Goal: Task Accomplishment & Management: Manage account settings

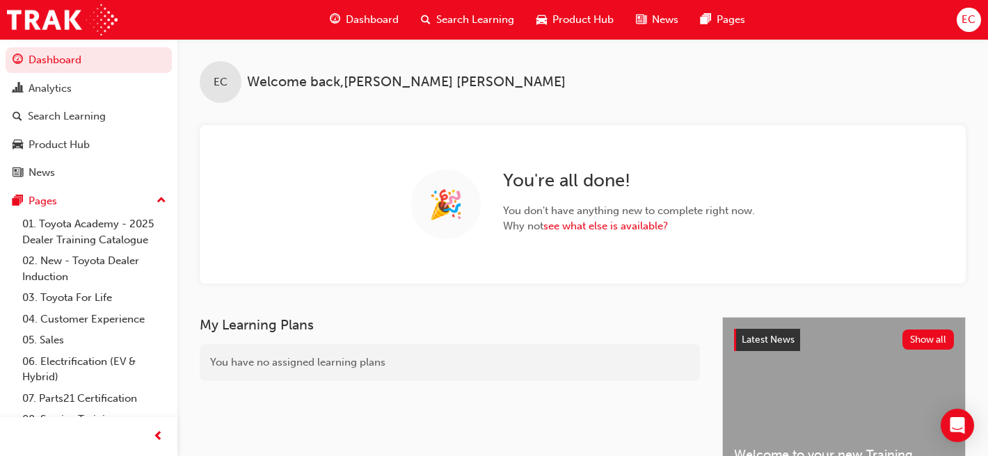
click at [462, 19] on span "Search Learning" at bounding box center [475, 20] width 78 height 16
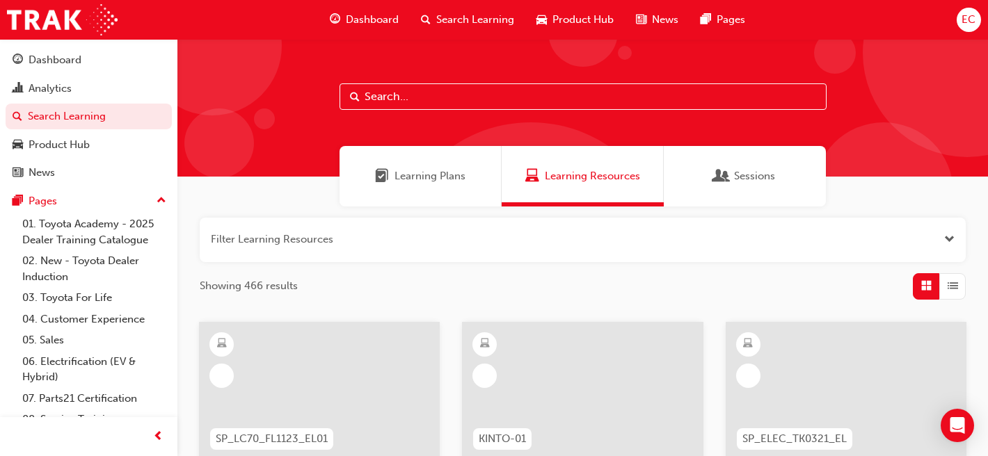
click at [409, 96] on input "text" at bounding box center [582, 96] width 487 height 26
type input "leading"
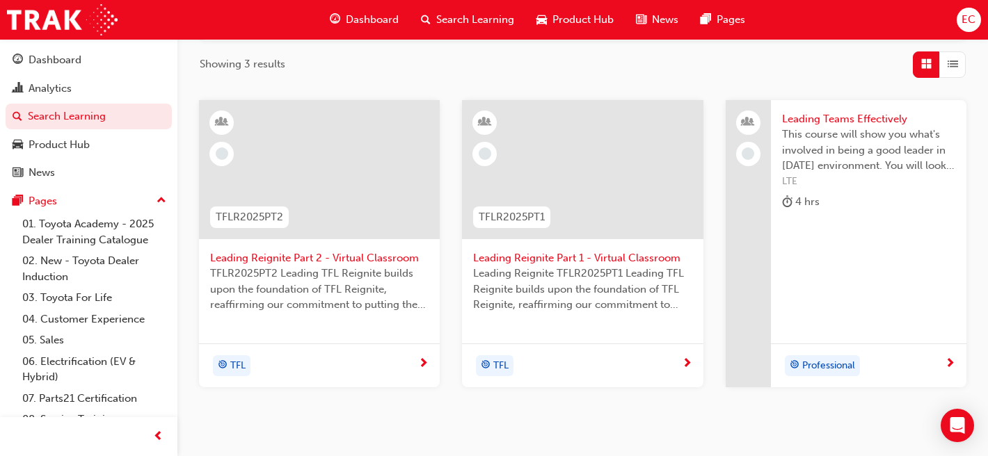
scroll to position [225, 0]
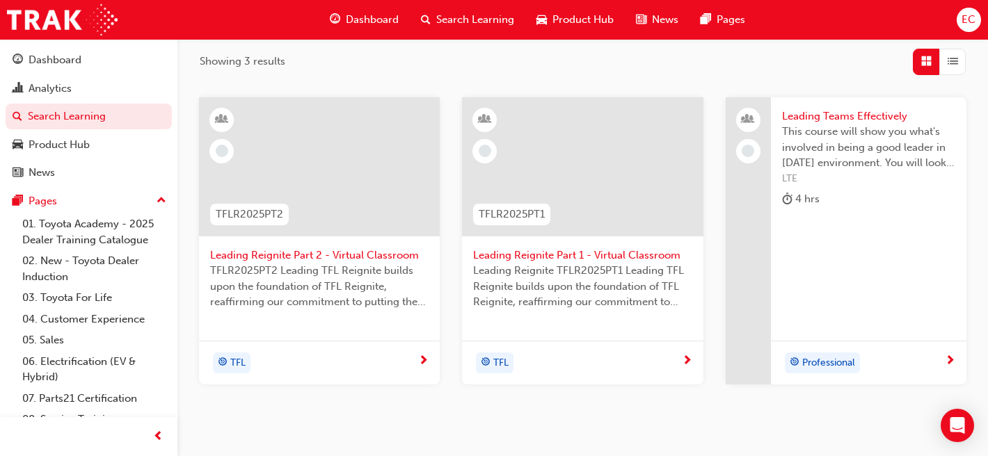
click at [340, 264] on span "TFLR2025PT2 Leading TFL Reignite builds upon the foundation of TFL Reignite, re…" at bounding box center [319, 286] width 218 height 47
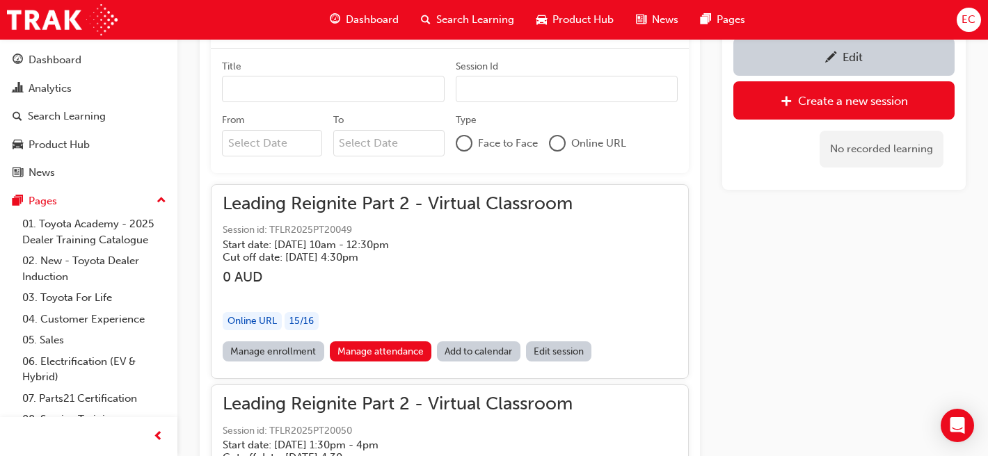
scroll to position [895, 0]
click at [372, 347] on link "Manage attendance" at bounding box center [381, 351] width 102 height 20
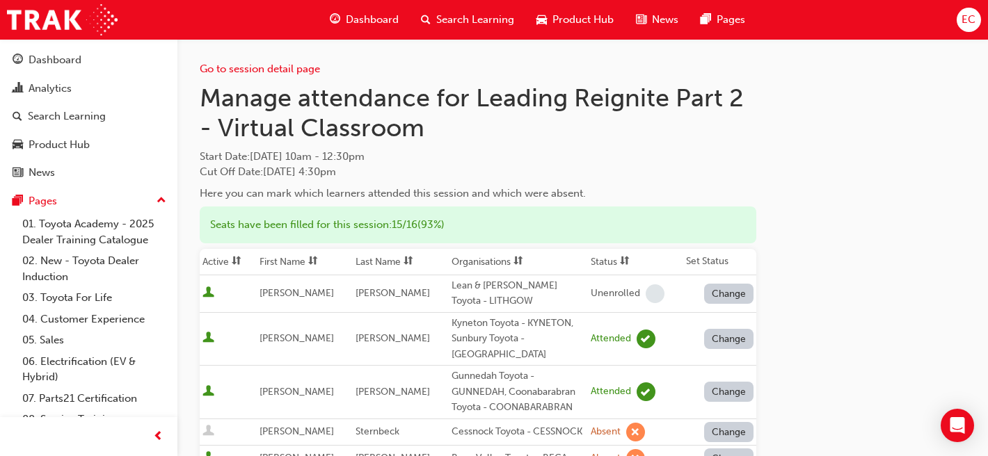
click at [304, 260] on th "First Name" at bounding box center [305, 262] width 96 height 26
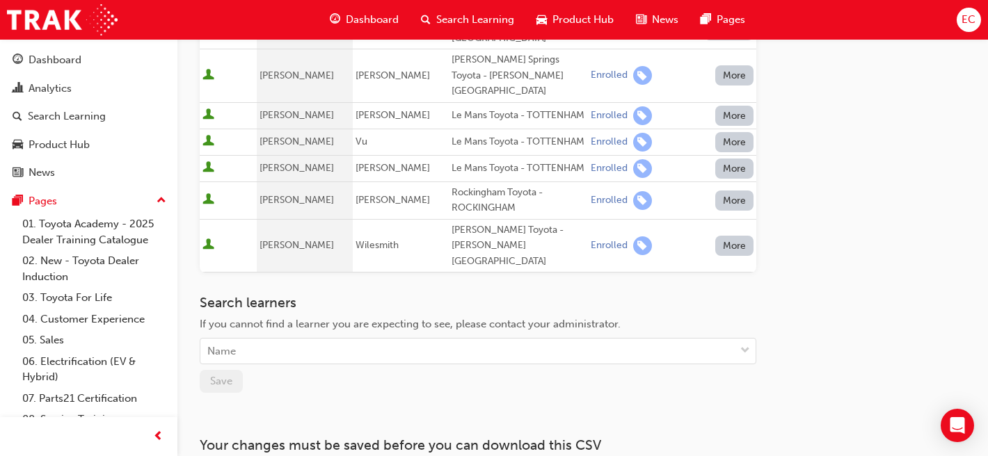
scroll to position [738, 0]
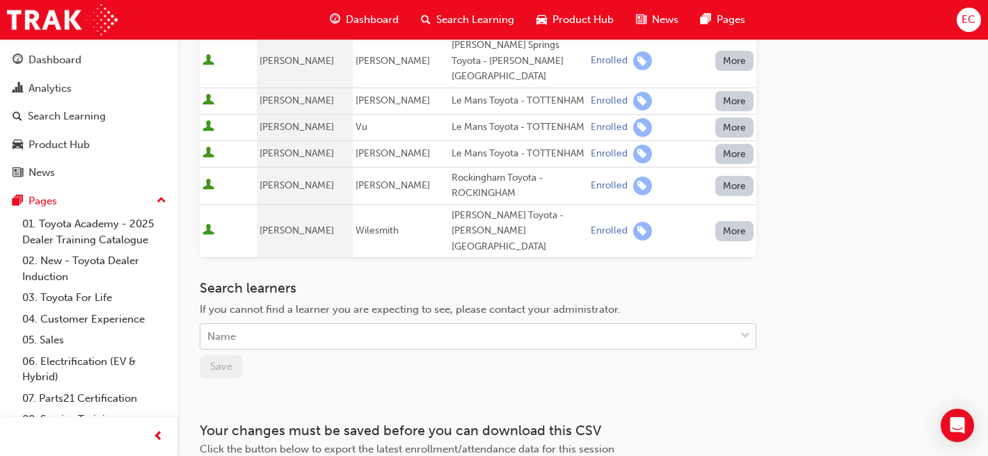
click at [379, 325] on div "Name" at bounding box center [467, 337] width 534 height 24
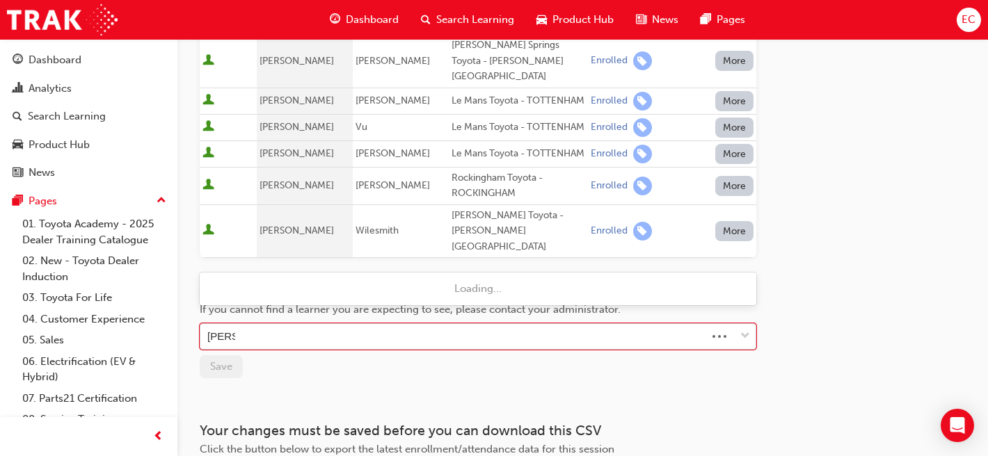
type input "[PERSON_NAME]"
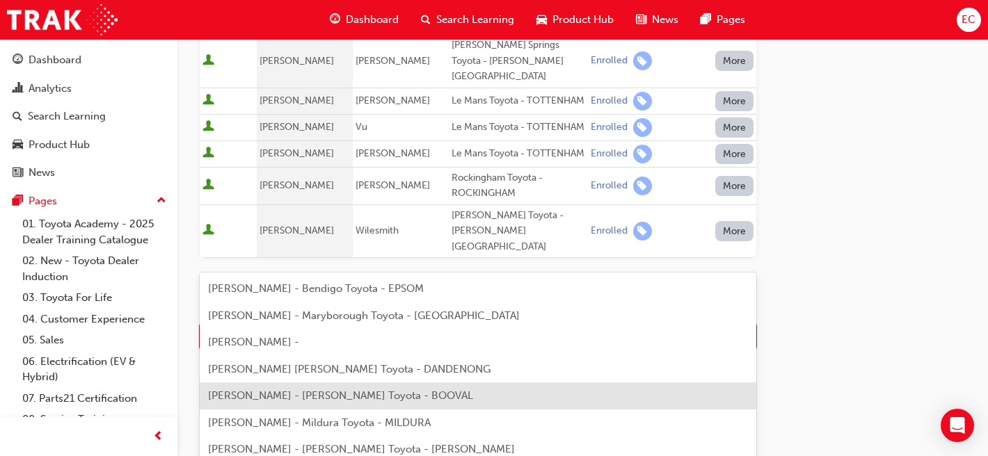
click at [313, 403] on div "Brian Parker - Llewellyn Toyota - BOOVAL" at bounding box center [478, 396] width 556 height 27
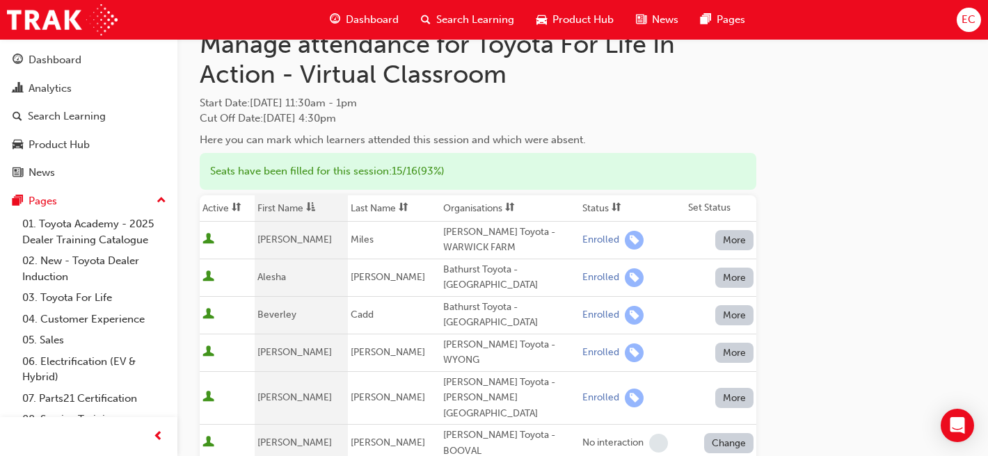
scroll to position [58, 0]
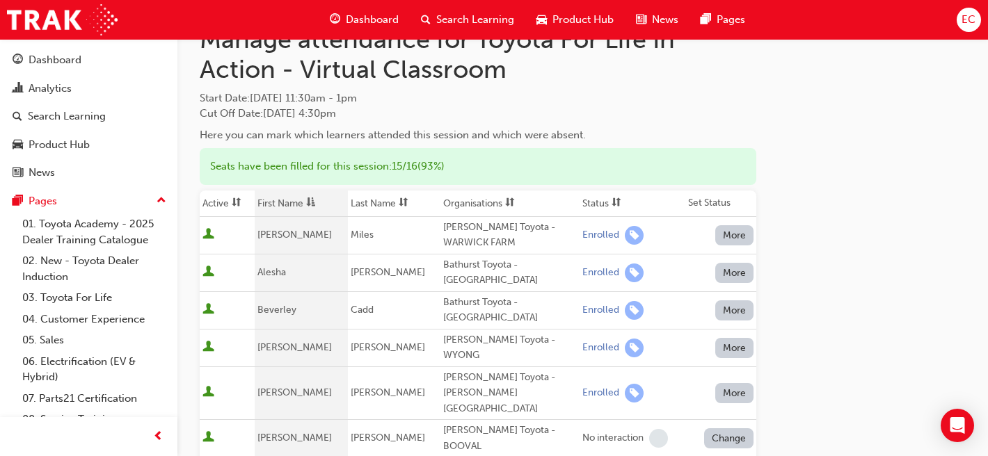
click at [728, 429] on button "Change" at bounding box center [729, 439] width 50 height 20
click at [712, 415] on div "Enrolled" at bounding box center [712, 416] width 40 height 16
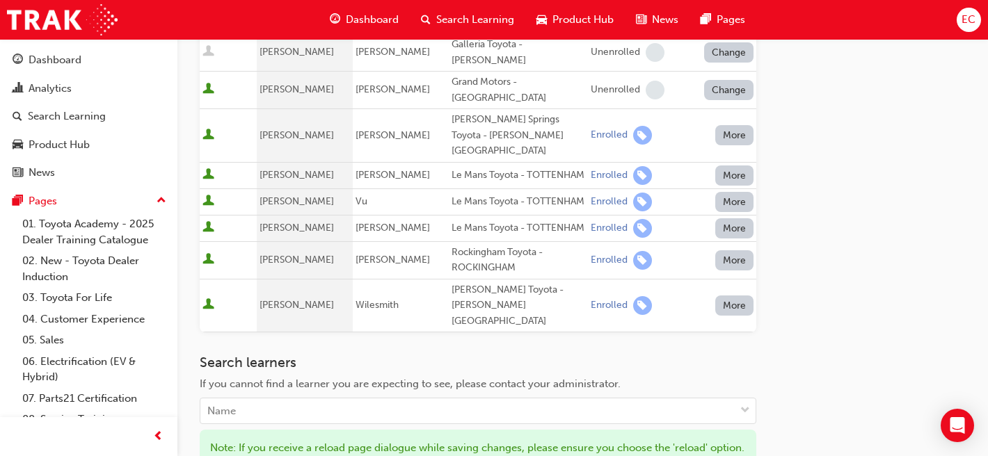
scroll to position [722, 0]
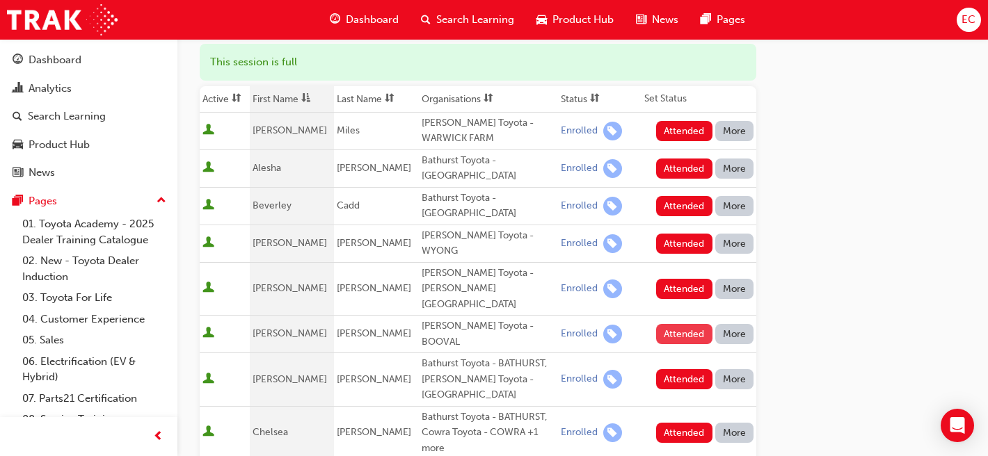
scroll to position [166, 0]
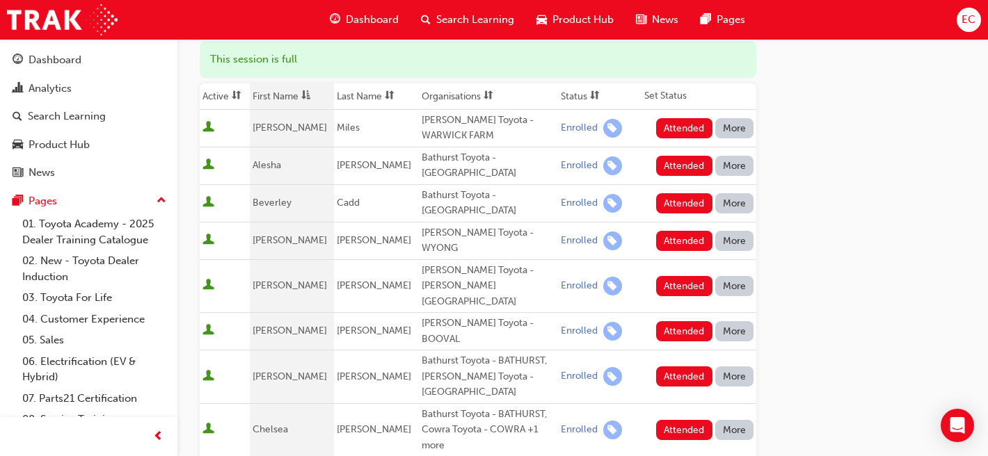
click at [743, 125] on button "More" at bounding box center [734, 128] width 39 height 20
click at [728, 159] on div "Absent" at bounding box center [714, 162] width 33 height 16
click at [733, 161] on button "More" at bounding box center [734, 166] width 39 height 20
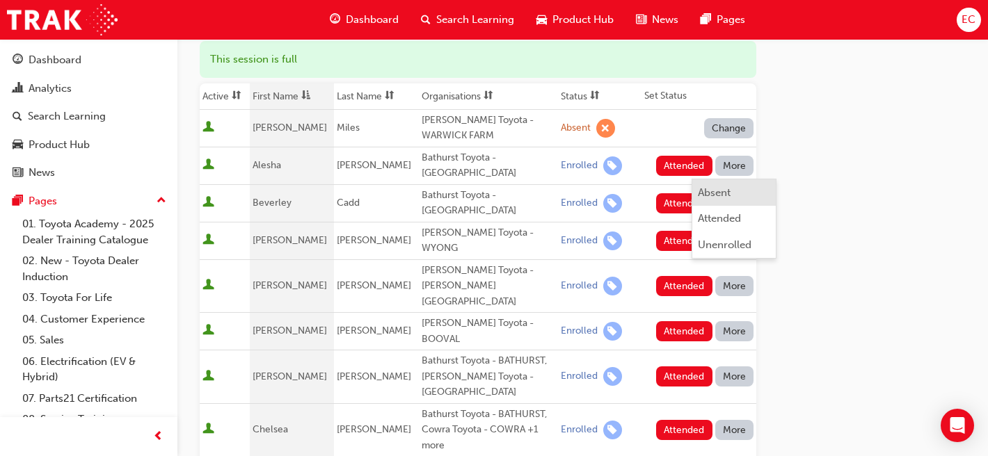
click at [707, 186] on div "Absent" at bounding box center [714, 193] width 33 height 16
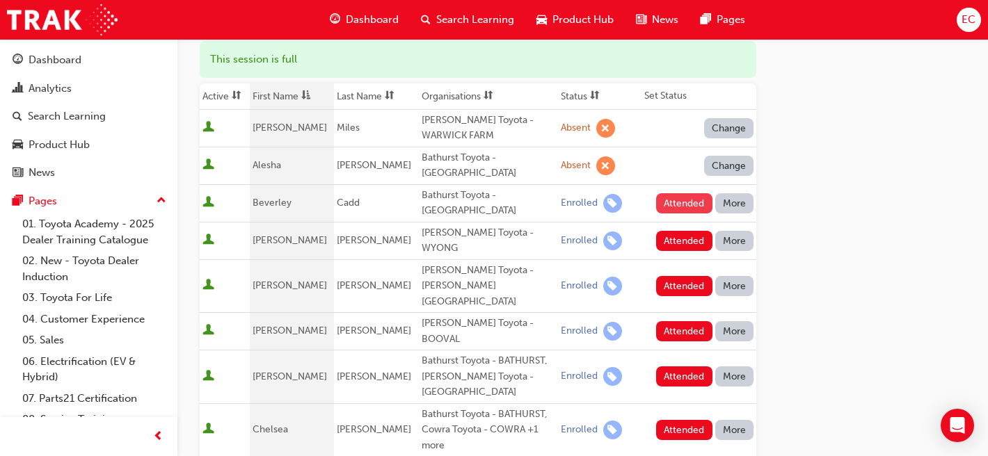
click at [682, 193] on button "Attended" at bounding box center [684, 203] width 56 height 20
click at [737, 231] on button "More" at bounding box center [734, 241] width 39 height 20
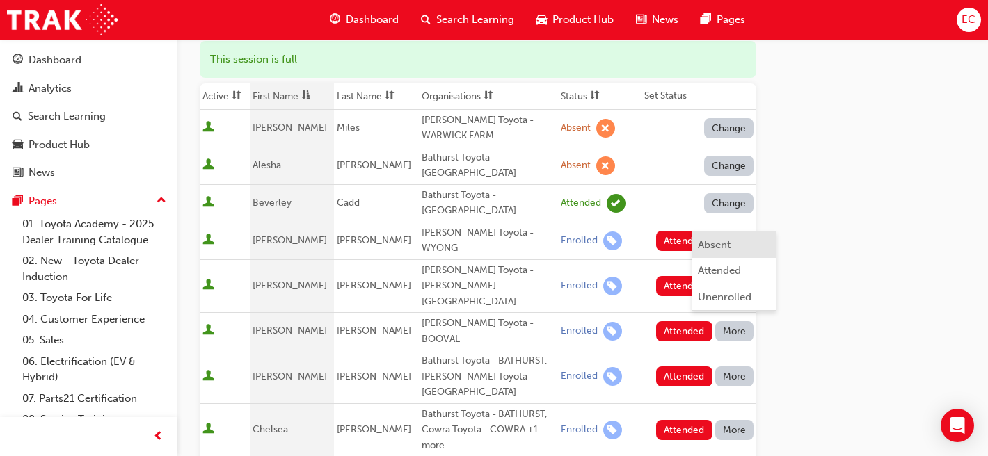
click at [705, 243] on div "Absent" at bounding box center [714, 245] width 33 height 16
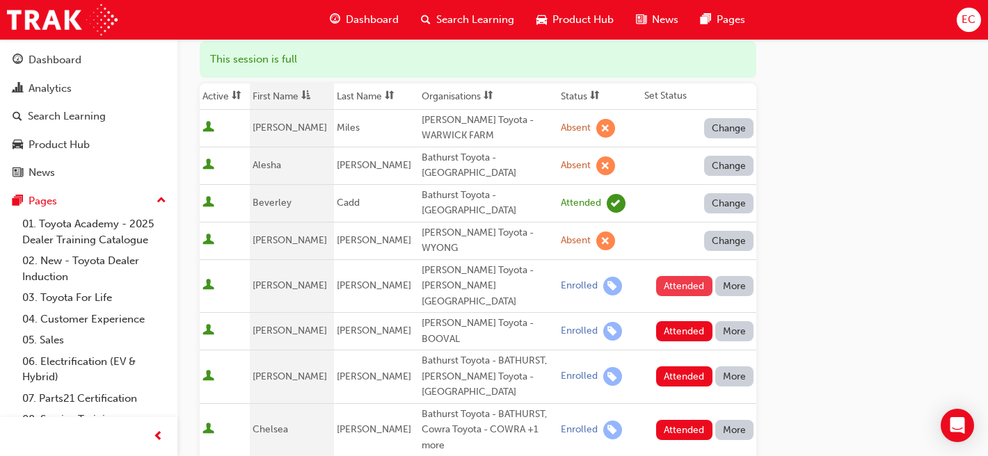
click at [680, 276] on button "Attended" at bounding box center [684, 286] width 56 height 20
click at [687, 321] on button "Attended" at bounding box center [684, 331] width 56 height 20
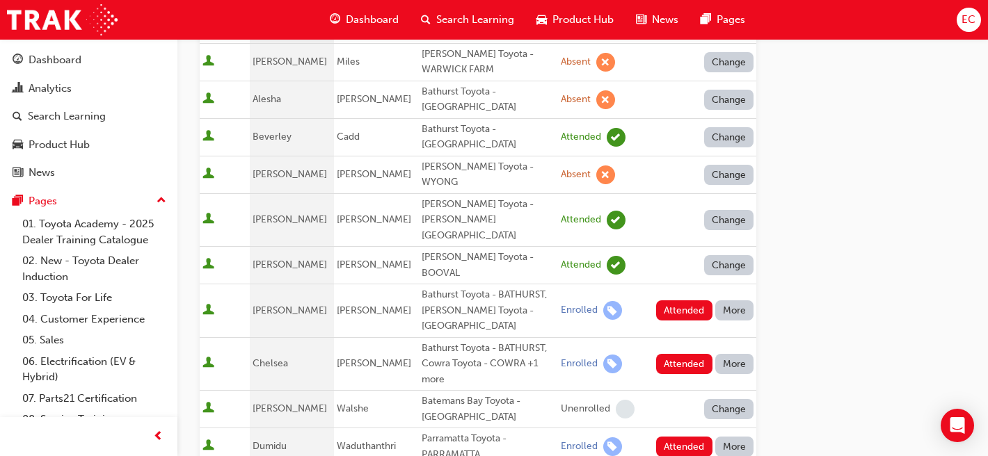
scroll to position [236, 0]
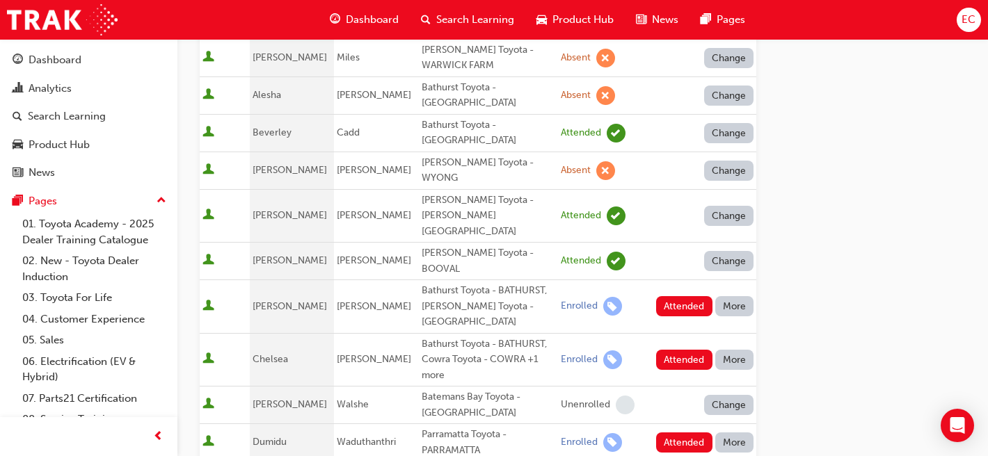
click at [732, 296] on button "More" at bounding box center [734, 306] width 39 height 20
click at [721, 272] on div "Absent" at bounding box center [714, 279] width 33 height 16
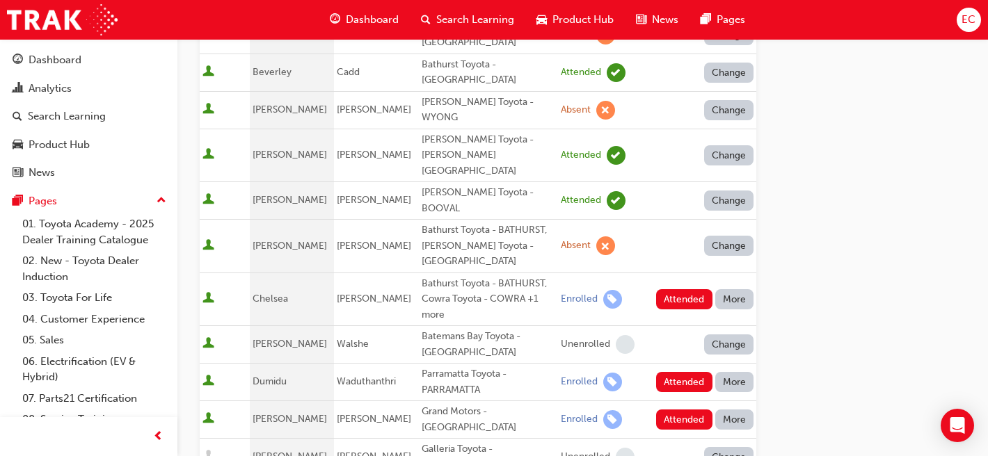
scroll to position [298, 0]
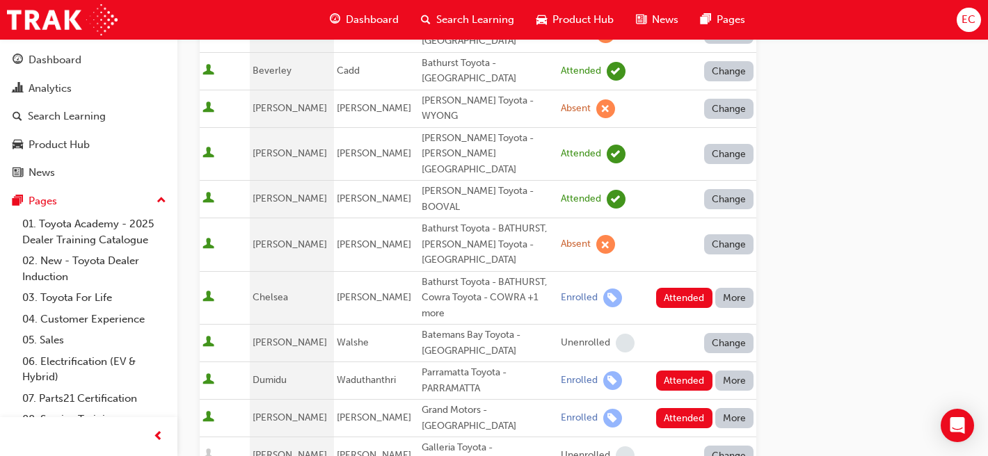
click at [739, 288] on button "More" at bounding box center [734, 298] width 39 height 20
click at [700, 268] on div "Absent" at bounding box center [714, 270] width 33 height 16
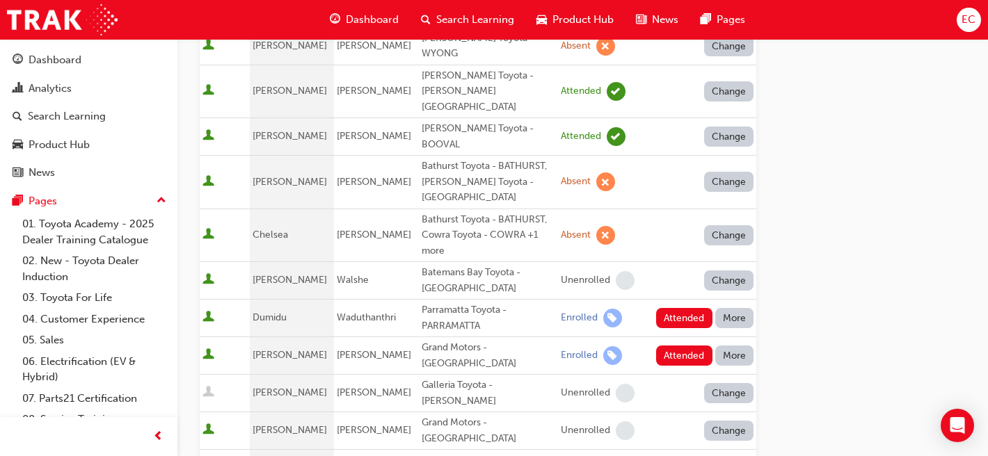
scroll to position [362, 0]
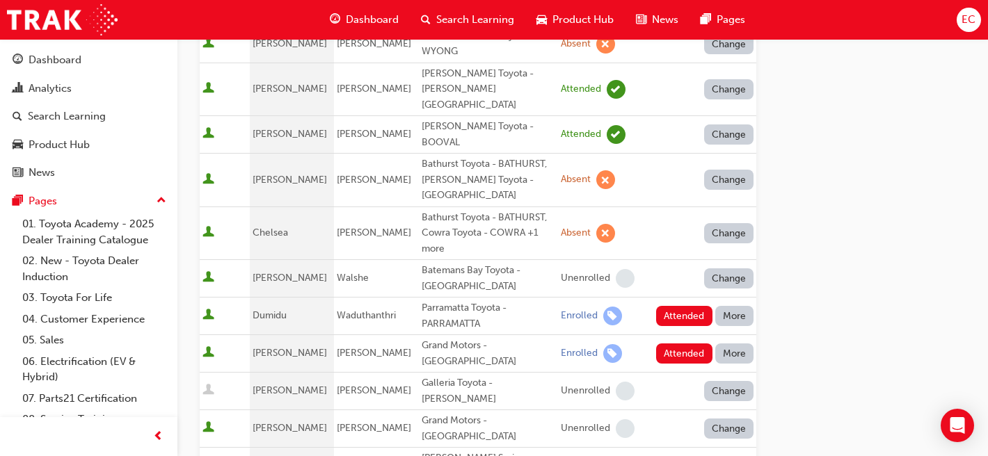
click at [727, 306] on button "More" at bounding box center [734, 316] width 39 height 20
click at [705, 285] on div "Absent" at bounding box center [714, 288] width 33 height 16
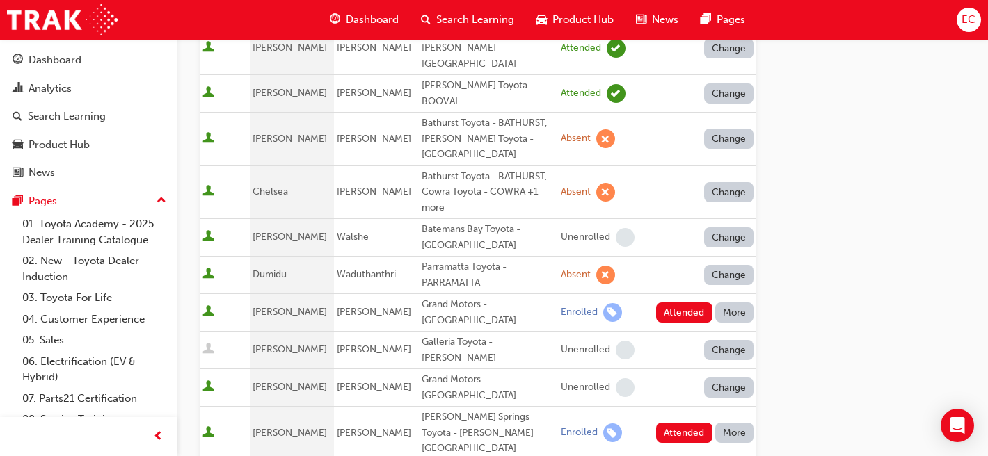
scroll to position [414, 0]
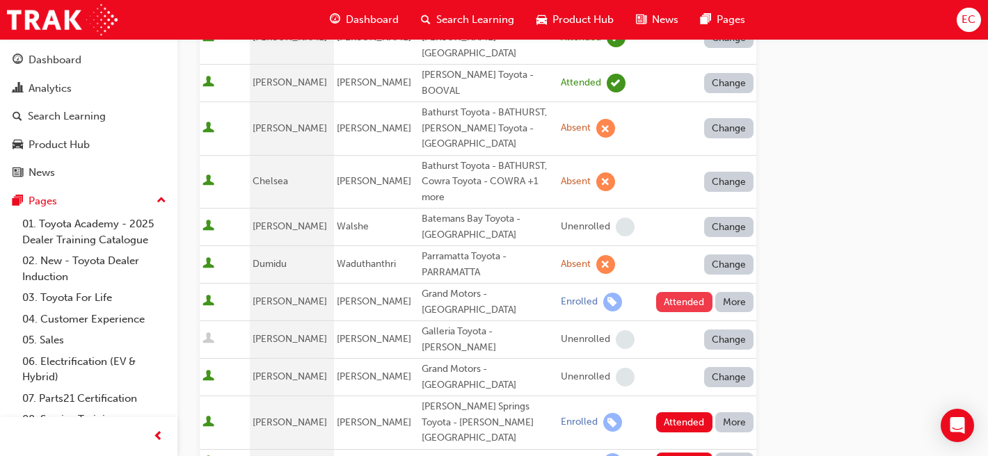
click at [687, 292] on button "Attended" at bounding box center [684, 302] width 56 height 20
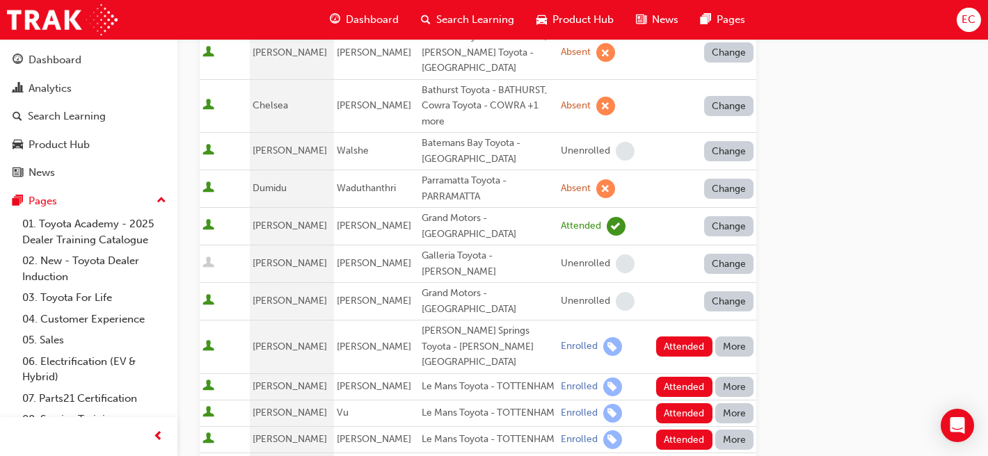
scroll to position [491, 0]
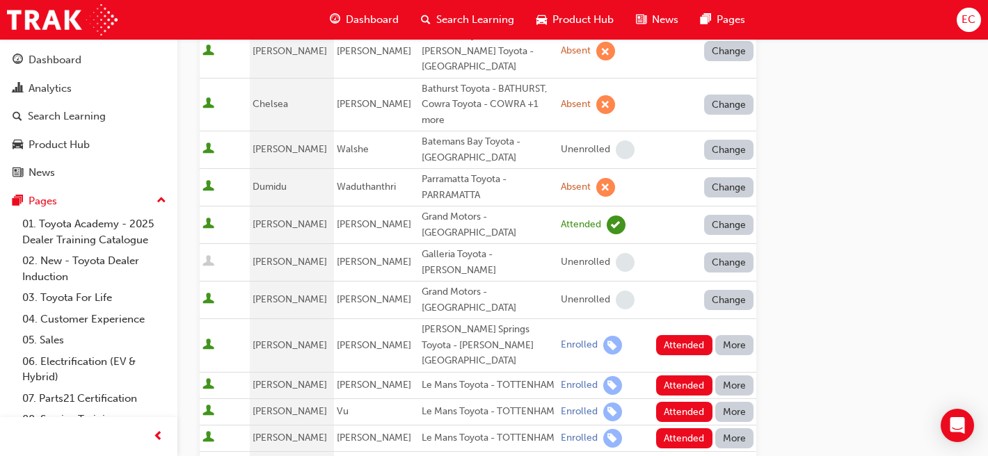
click at [687, 335] on button "Attended" at bounding box center [684, 345] width 56 height 20
click at [739, 429] on button "More" at bounding box center [734, 439] width 39 height 20
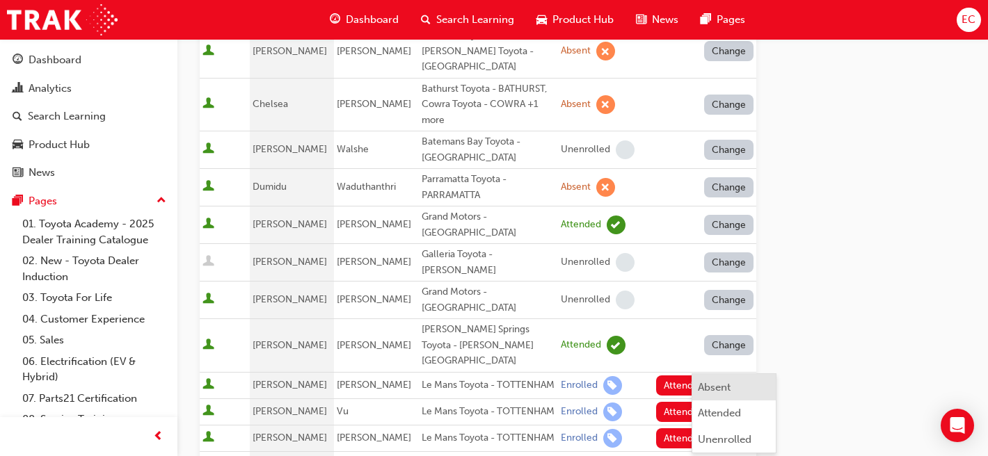
click at [712, 383] on div "Absent" at bounding box center [714, 388] width 33 height 16
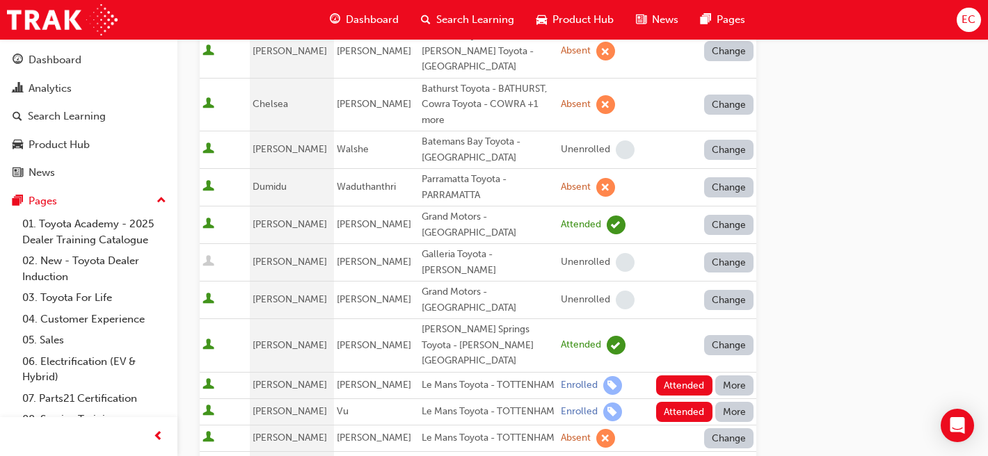
click at [727, 402] on button "More" at bounding box center [734, 412] width 39 height 20
click at [709, 348] on div "Absent" at bounding box center [714, 350] width 33 height 16
click at [735, 376] on button "More" at bounding box center [734, 386] width 39 height 20
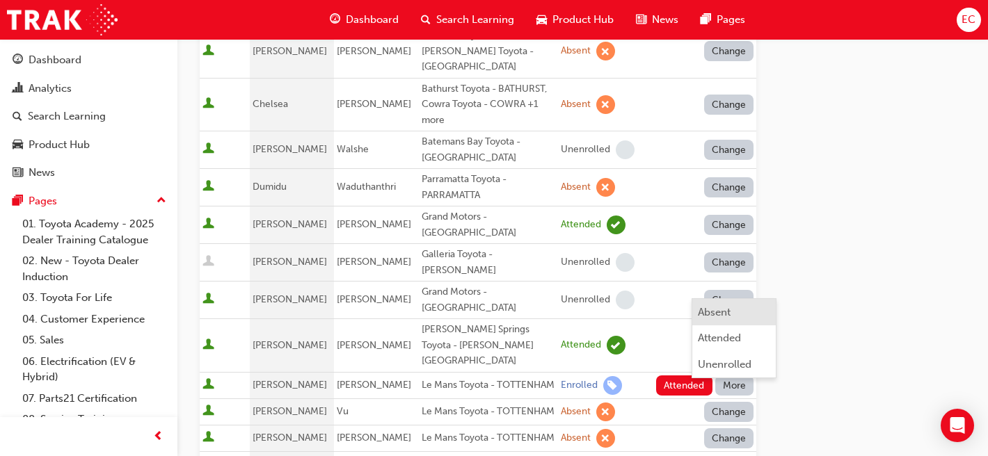
click at [710, 313] on div "Absent" at bounding box center [714, 313] width 33 height 16
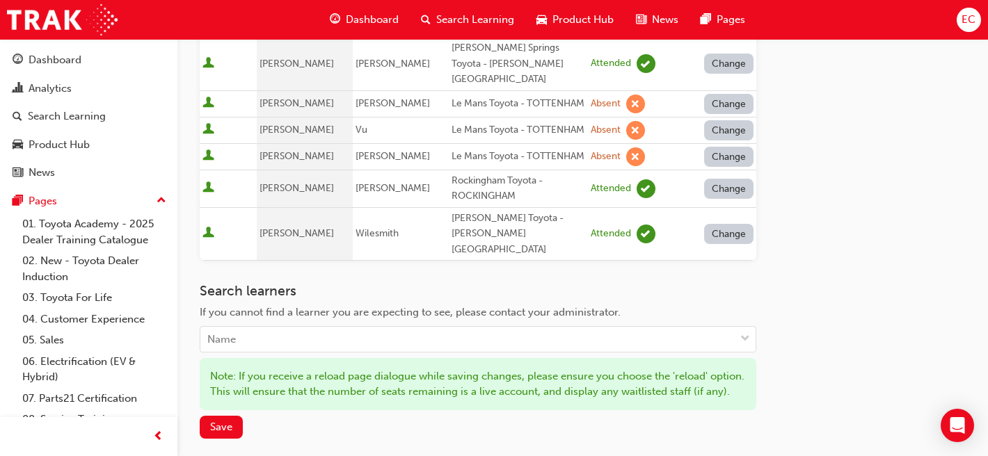
scroll to position [772, 0]
click at [223, 422] on span "Save" at bounding box center [221, 428] width 22 height 13
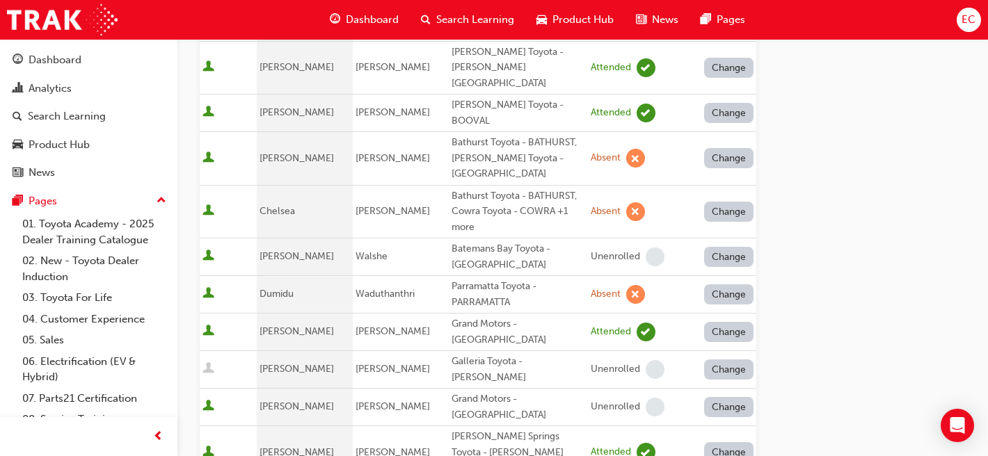
scroll to position [387, 0]
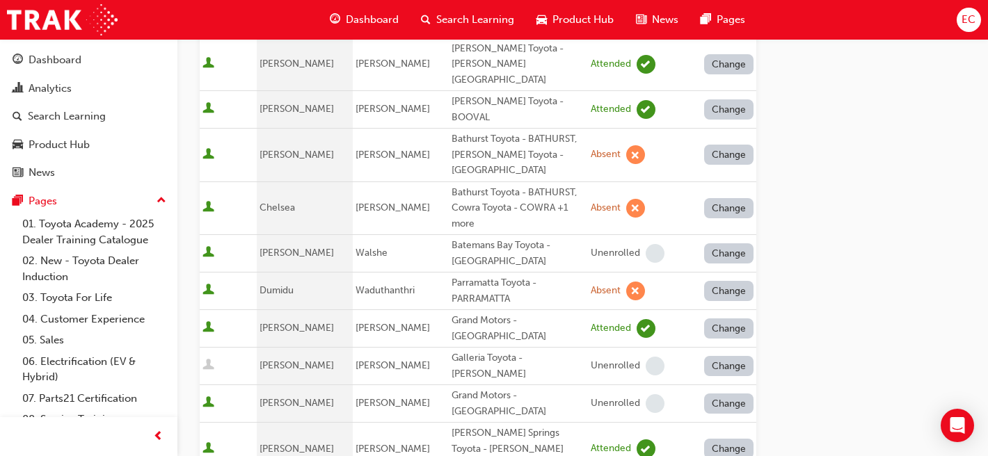
click at [745, 281] on button "Change" at bounding box center [729, 291] width 50 height 20
click at [719, 313] on div "Unenrolled" at bounding box center [719, 315] width 54 height 16
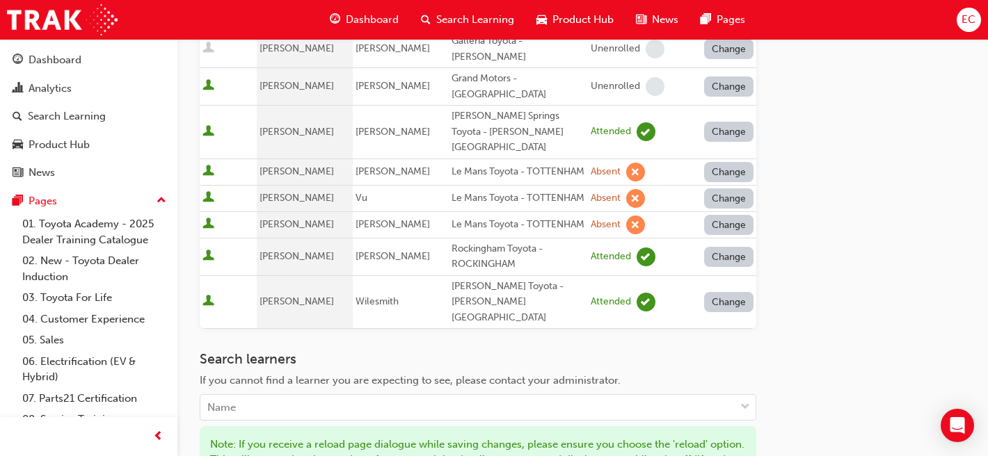
scroll to position [723, 0]
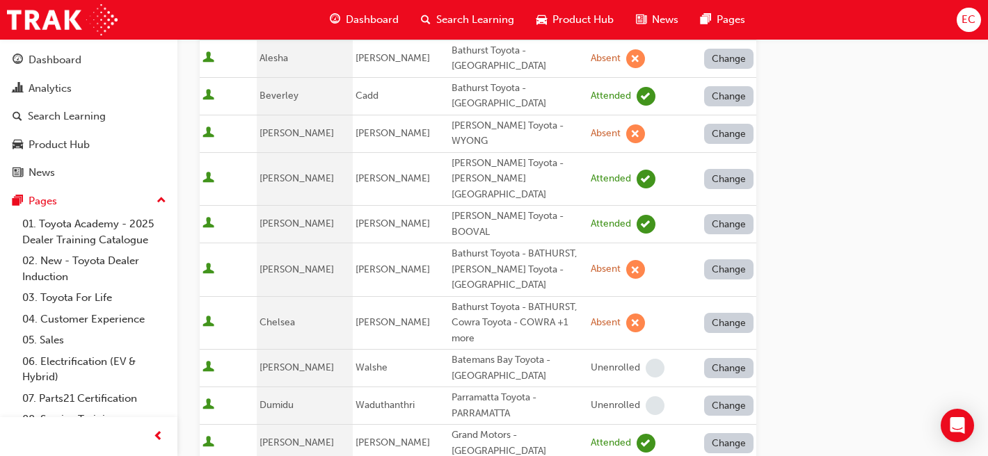
scroll to position [0, 0]
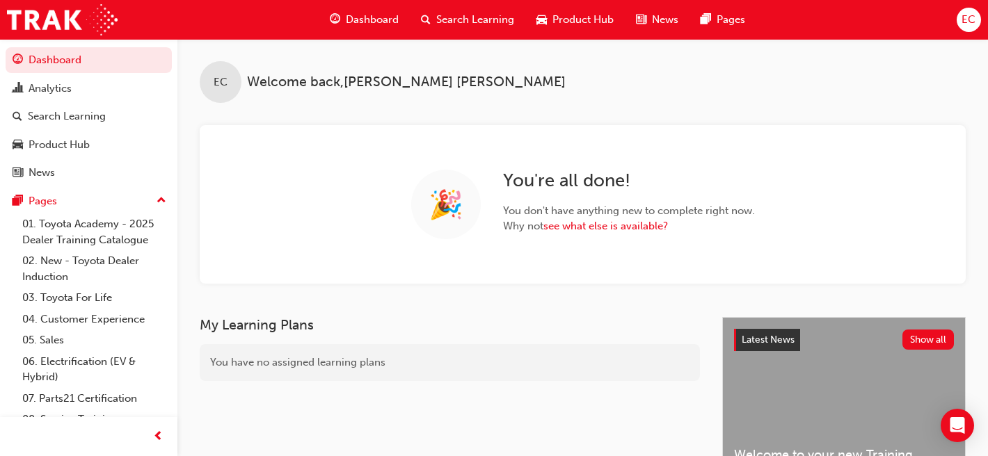
click at [450, 23] on span "Search Learning" at bounding box center [475, 20] width 78 height 16
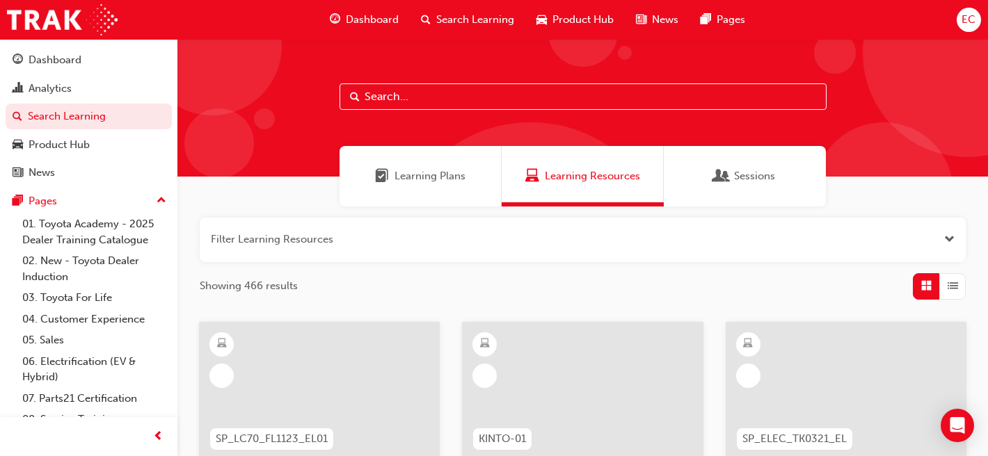
click at [451, 105] on input "text" at bounding box center [582, 96] width 487 height 26
type input "in action"
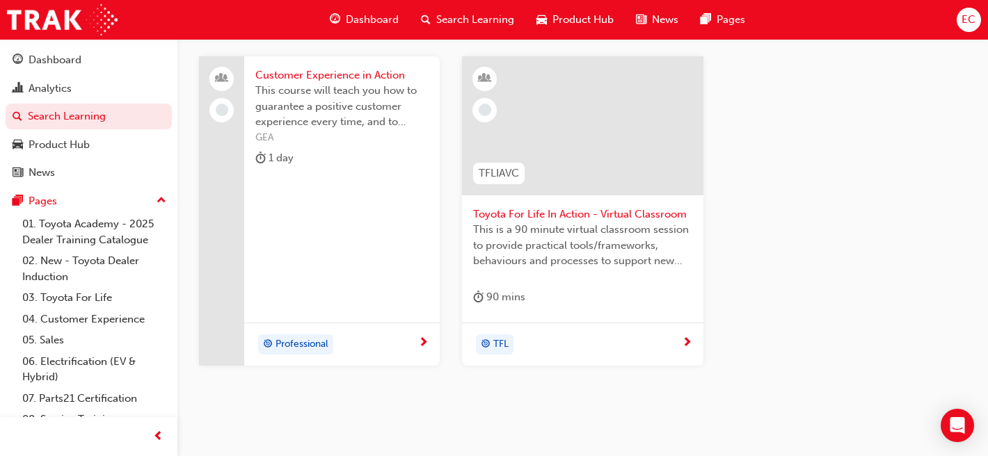
scroll to position [256, 0]
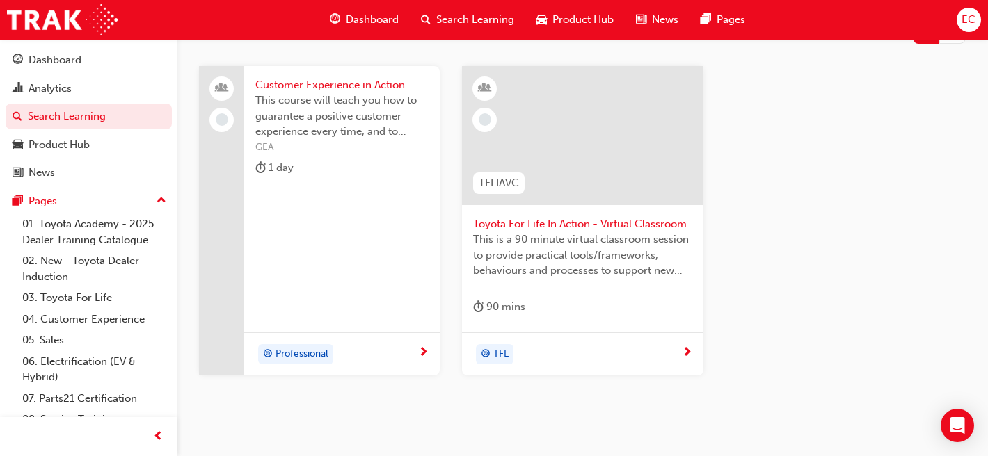
click at [548, 223] on span "Toyota For Life In Action - Virtual Classroom" at bounding box center [582, 224] width 218 height 16
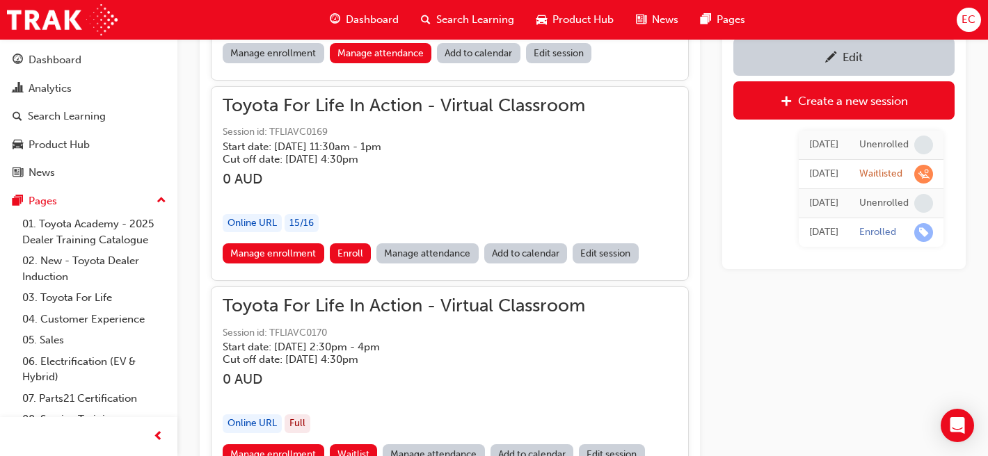
scroll to position [1255, 0]
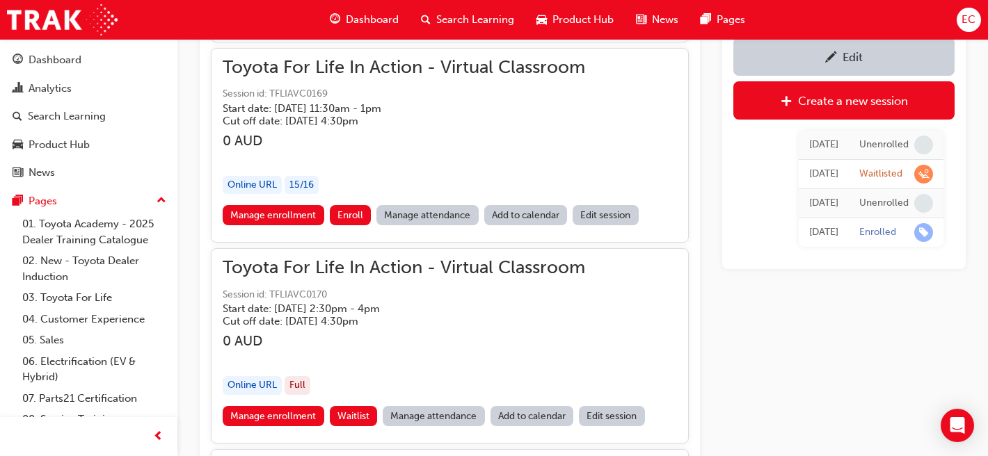
click at [419, 417] on link "Manage attendance" at bounding box center [434, 416] width 102 height 20
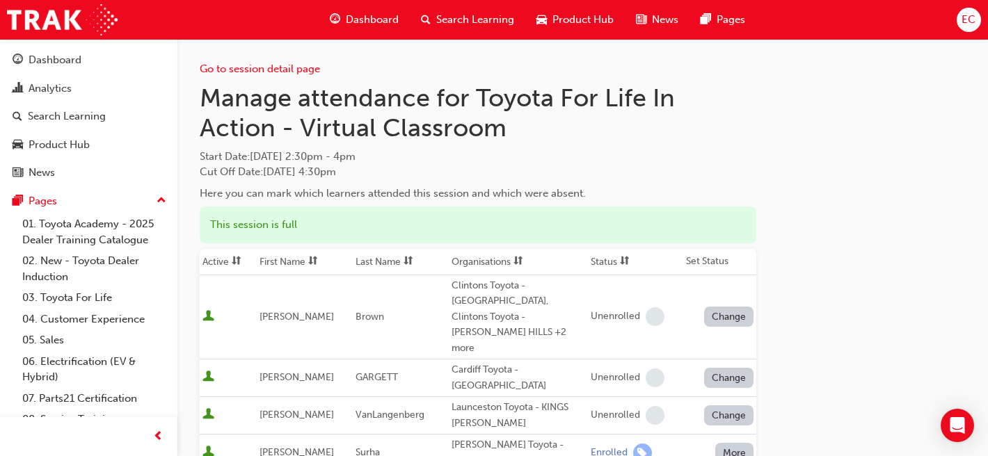
click at [298, 255] on th "First Name" at bounding box center [305, 262] width 96 height 26
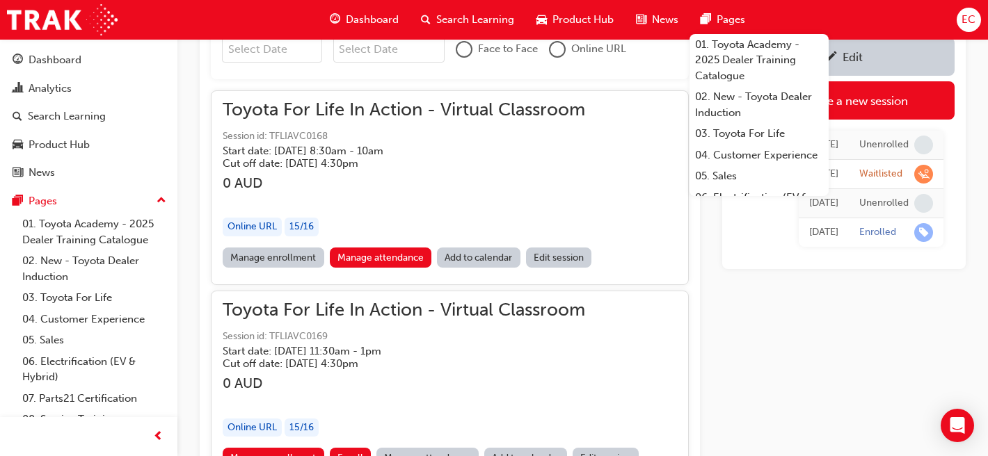
scroll to position [1009, 0]
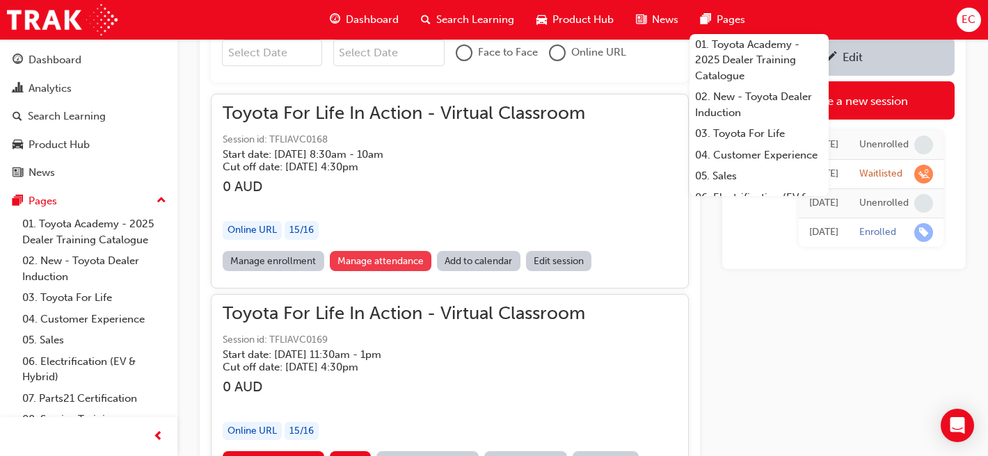
click at [398, 263] on link "Manage attendance" at bounding box center [381, 261] width 102 height 20
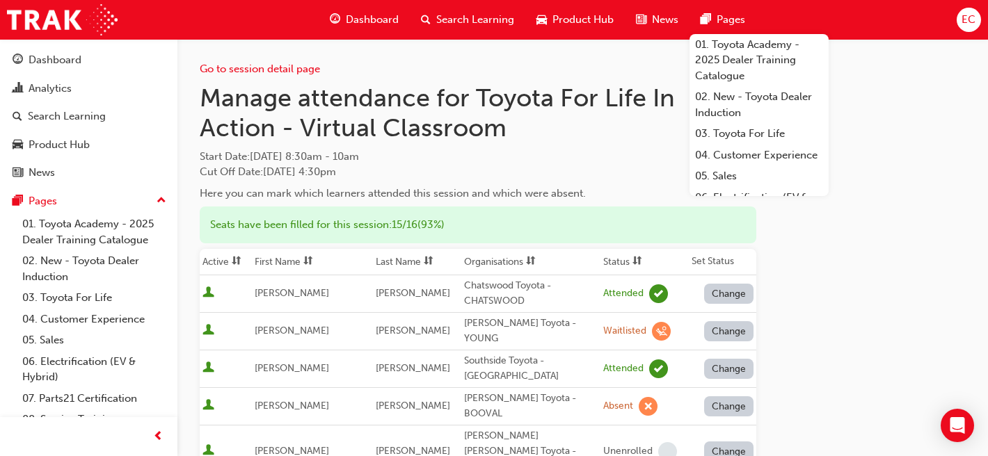
click at [302, 255] on th "First Name" at bounding box center [312, 262] width 120 height 26
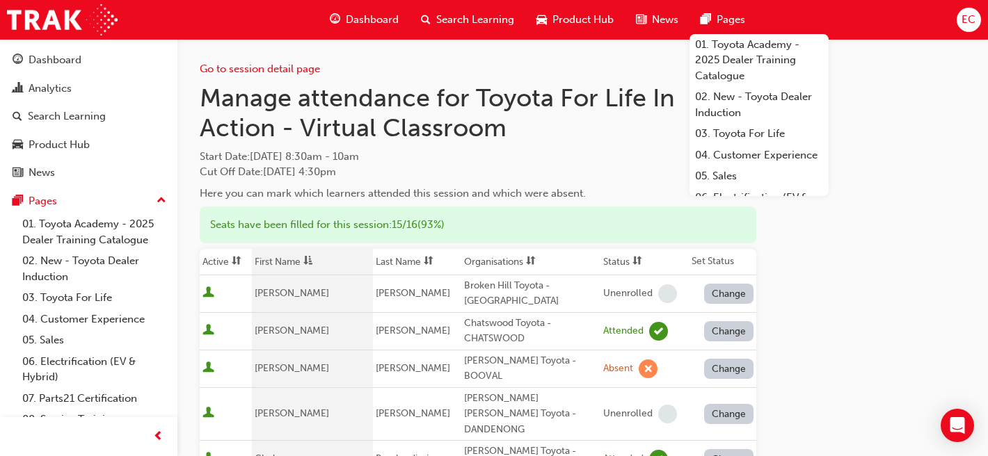
click at [722, 361] on button "Change" at bounding box center [729, 369] width 50 height 20
click at [719, 331] on div "Unenrolled" at bounding box center [719, 330] width 54 height 16
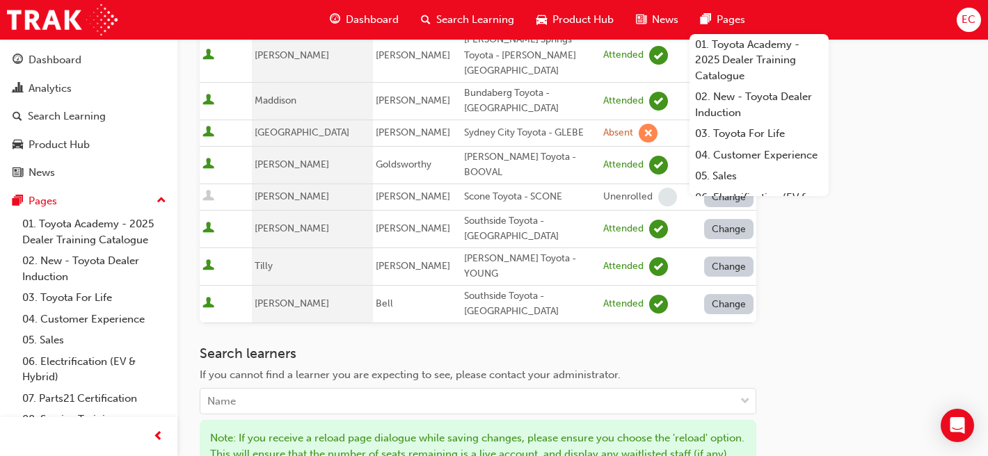
scroll to position [720, 0]
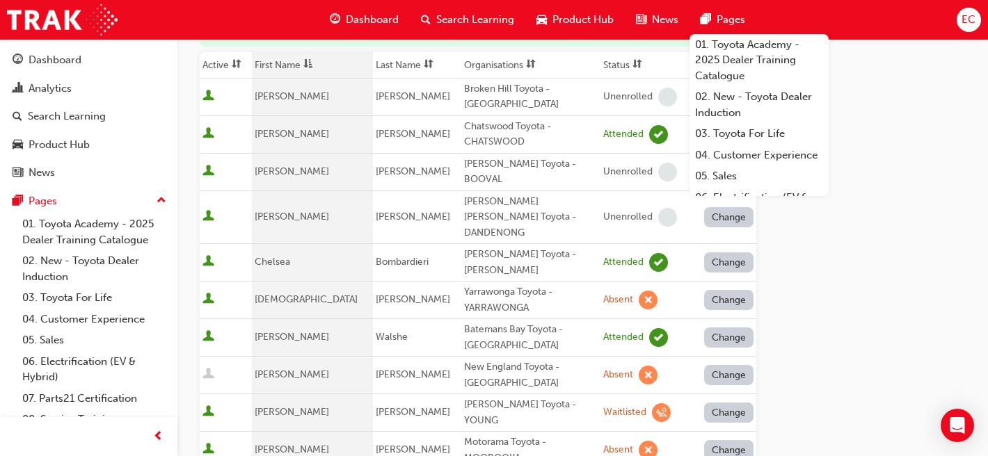
scroll to position [0, 0]
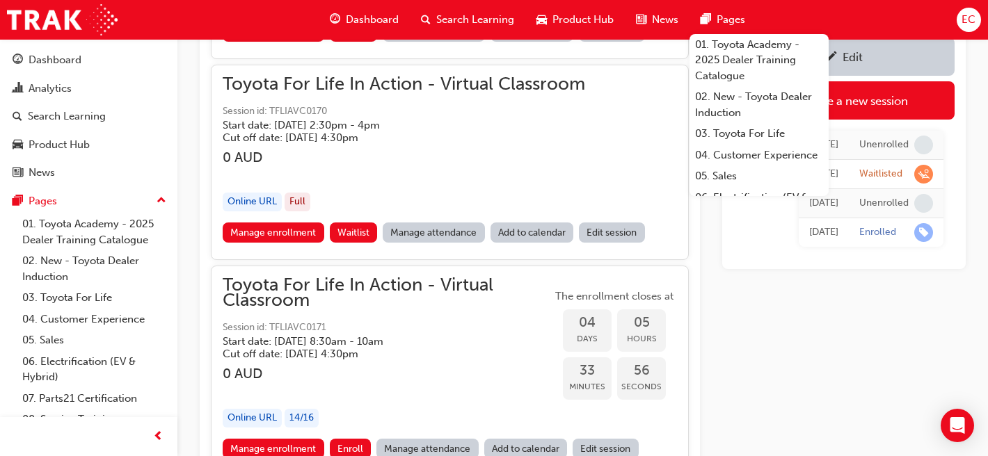
scroll to position [1439, 0]
click at [444, 232] on link "Manage attendance" at bounding box center [434, 232] width 102 height 20
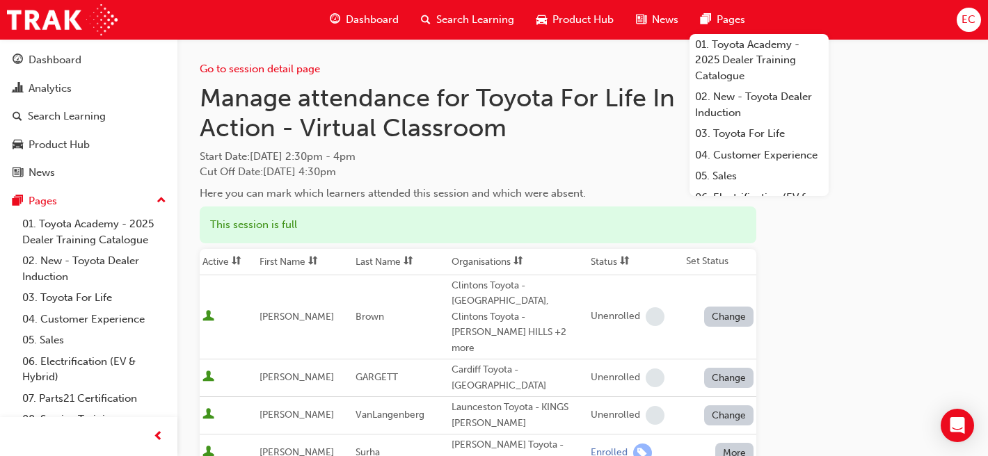
click at [291, 257] on th "First Name" at bounding box center [305, 262] width 96 height 26
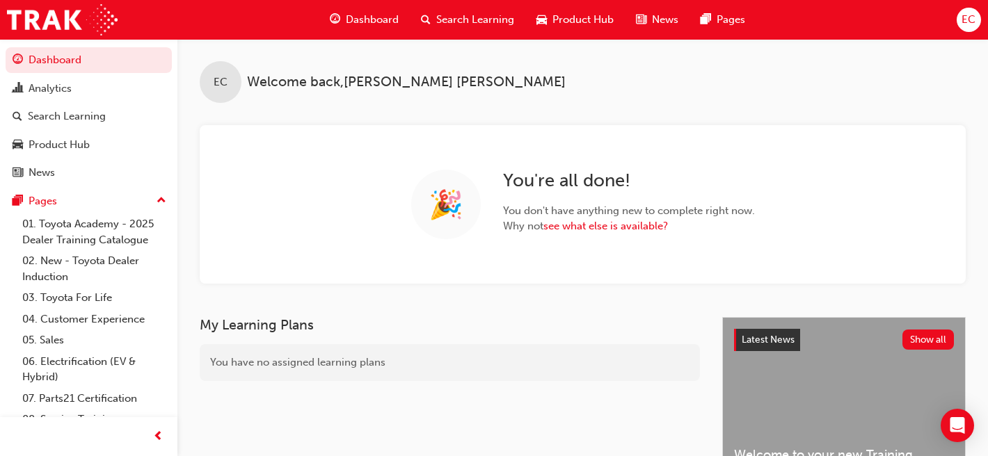
click at [467, 17] on span "Search Learning" at bounding box center [475, 20] width 78 height 16
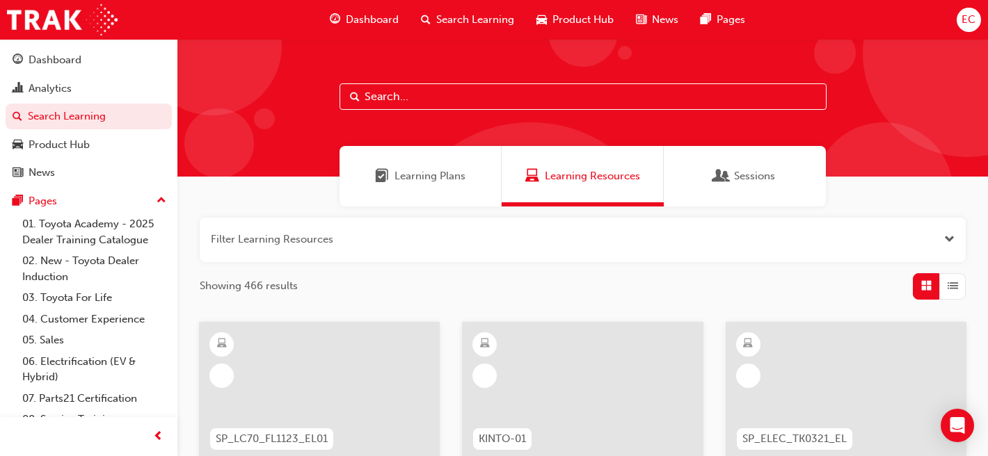
click at [434, 103] on input "text" at bounding box center [582, 96] width 487 height 26
type input "leading"
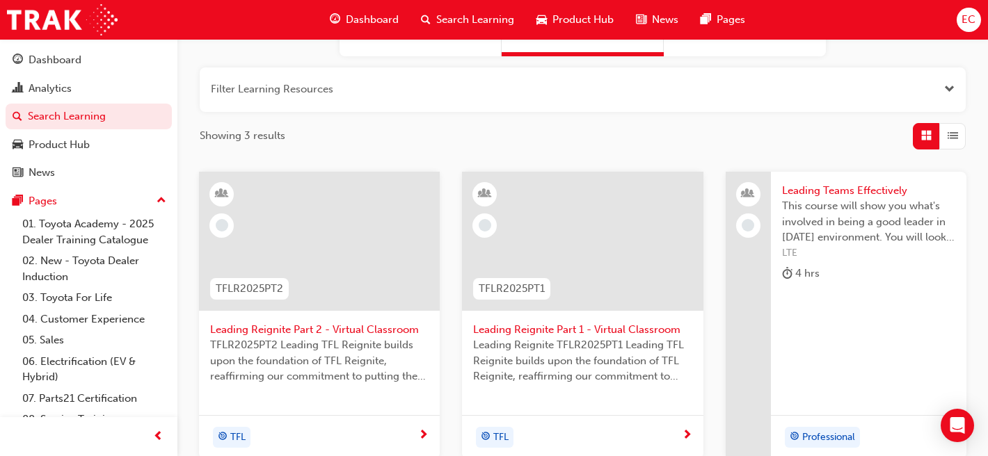
scroll to position [231, 0]
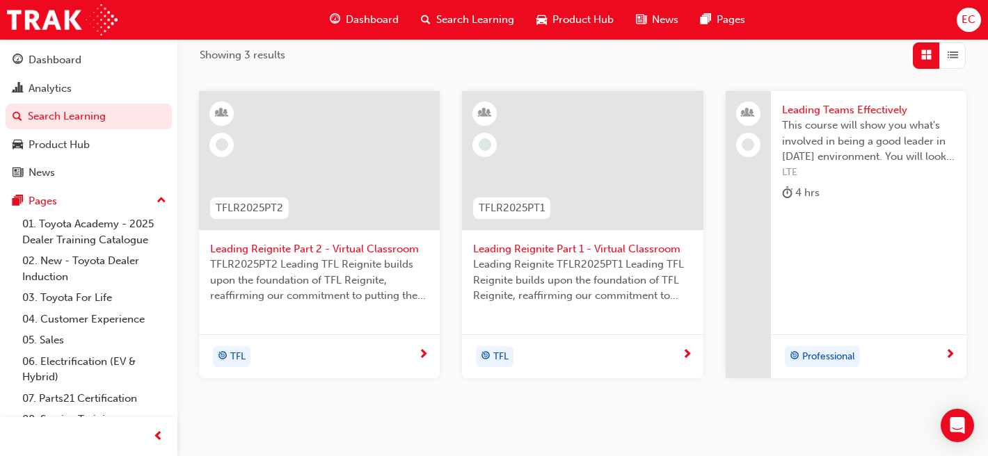
click at [367, 243] on span "Leading Reignite Part 2 - Virtual Classroom" at bounding box center [319, 249] width 218 height 16
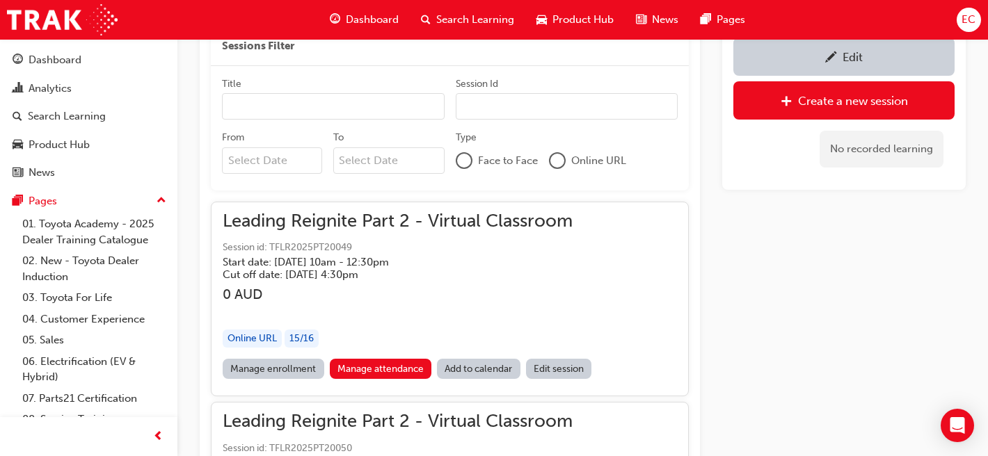
scroll to position [932, 0]
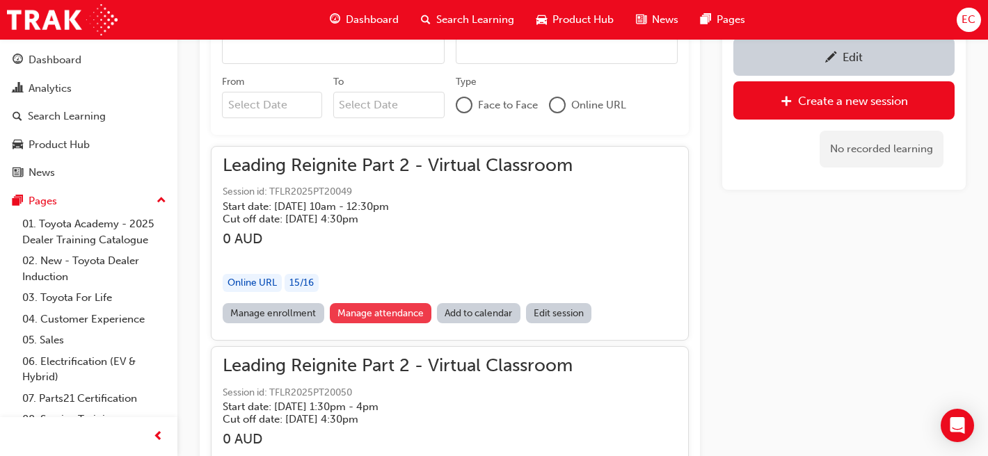
click at [402, 308] on link "Manage attendance" at bounding box center [381, 313] width 102 height 20
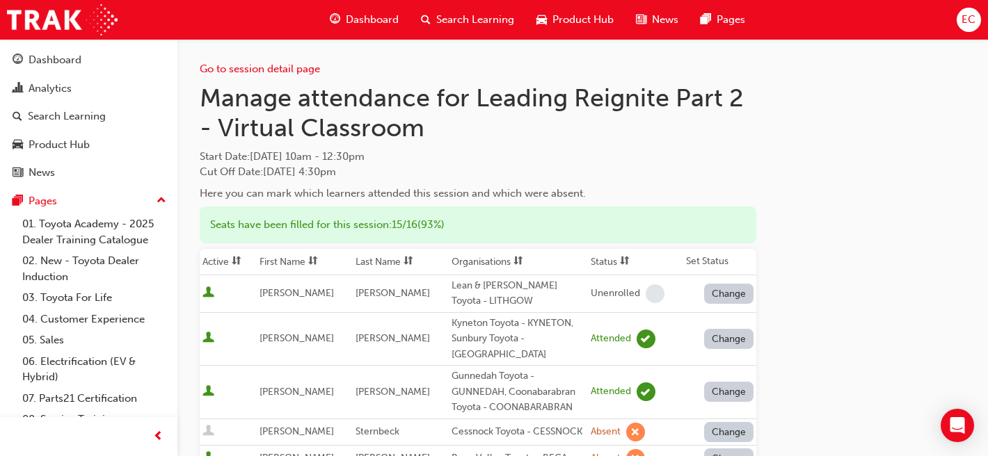
click at [302, 259] on th "First Name" at bounding box center [305, 262] width 96 height 26
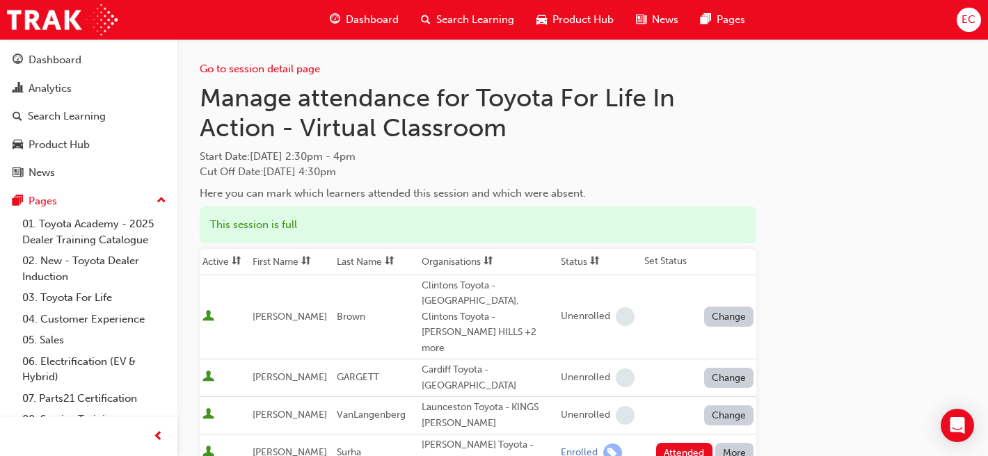
click at [295, 259] on th "First Name" at bounding box center [292, 262] width 84 height 26
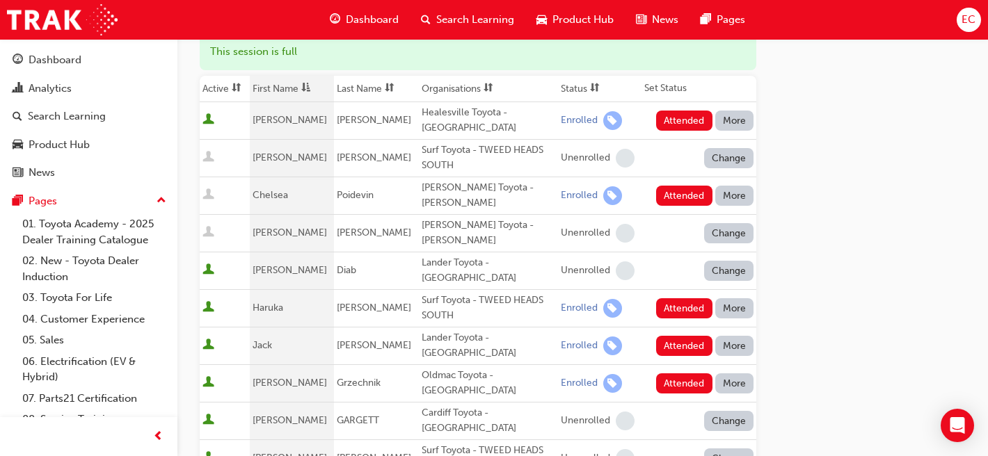
scroll to position [174, 0]
click at [692, 115] on button "Attended" at bounding box center [684, 120] width 56 height 20
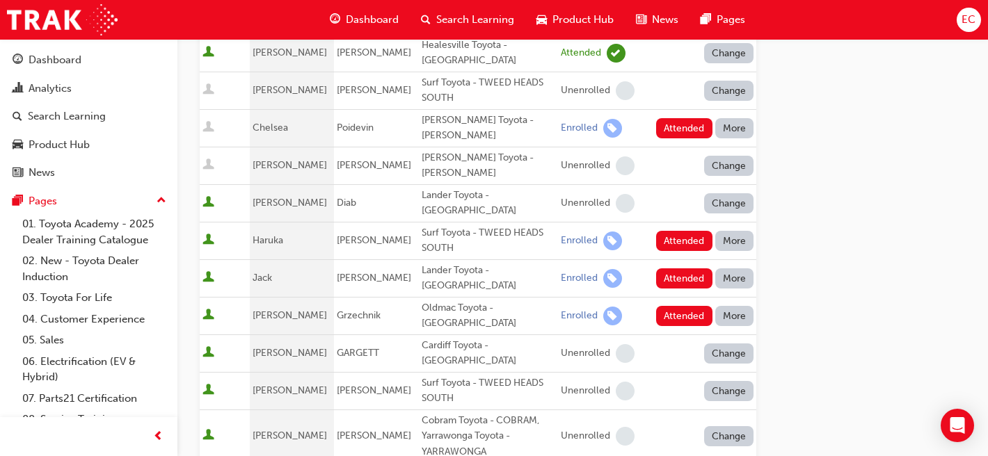
scroll to position [252, 0]
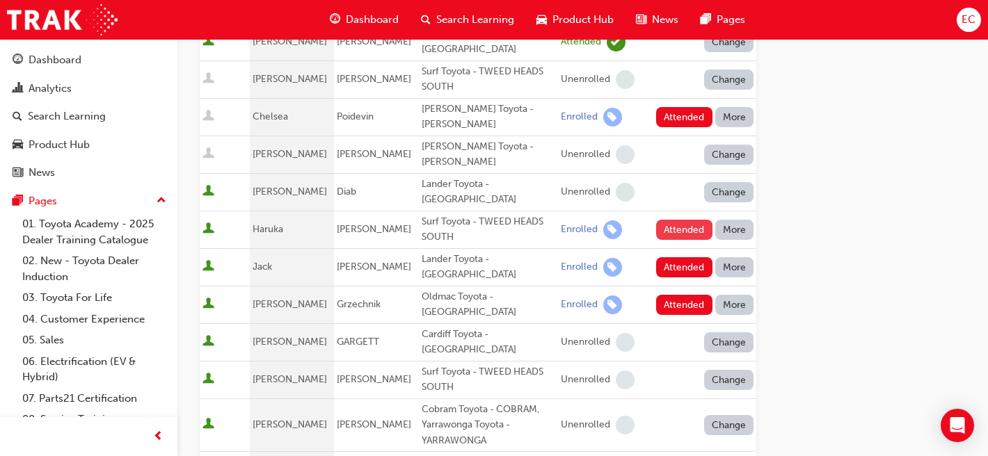
click at [682, 220] on button "Attended" at bounding box center [684, 230] width 56 height 20
click at [675, 257] on button "Attended" at bounding box center [684, 267] width 56 height 20
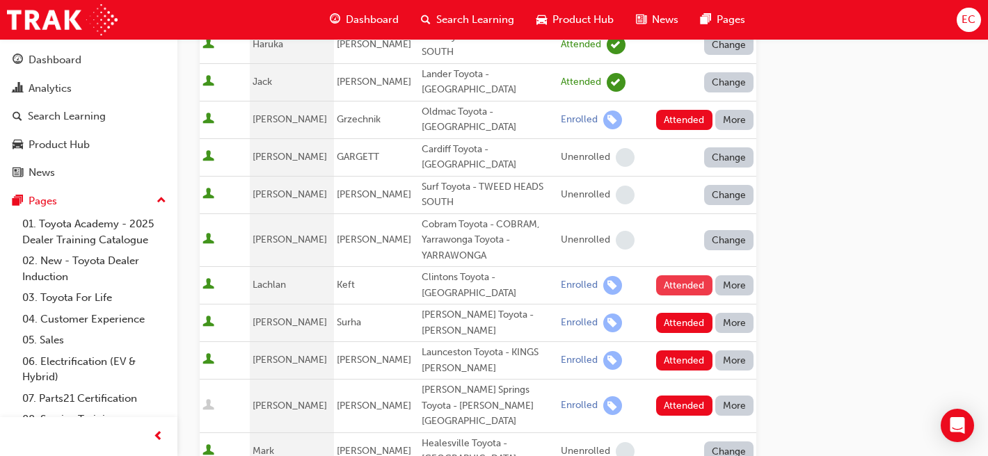
click at [688, 275] on button "Attended" at bounding box center [684, 285] width 56 height 20
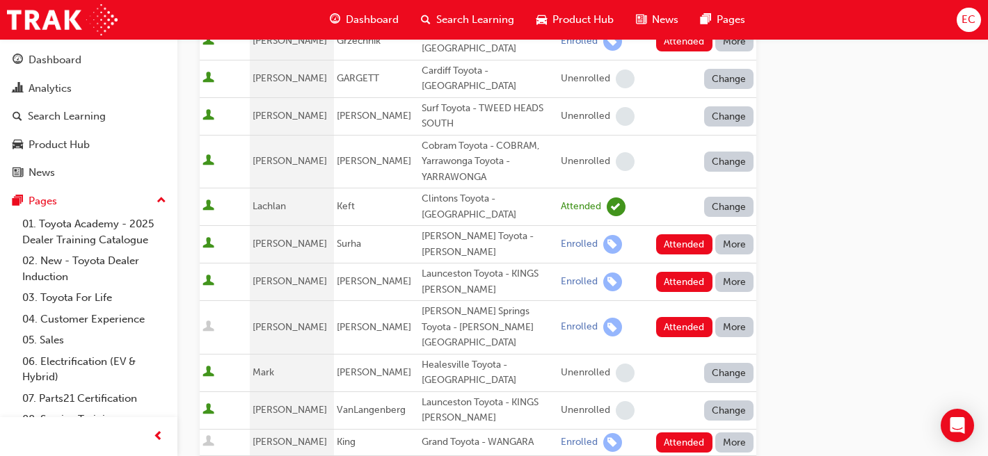
scroll to position [517, 0]
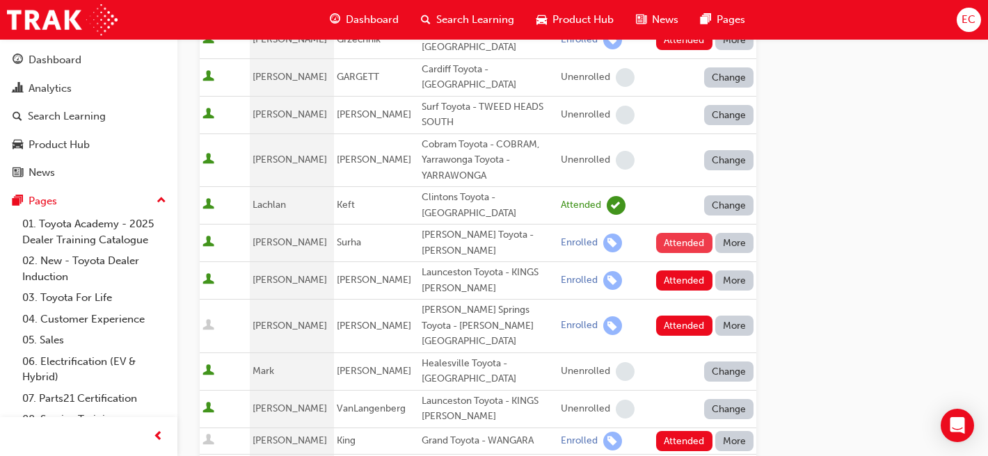
click at [687, 233] on button "Attended" at bounding box center [684, 243] width 56 height 20
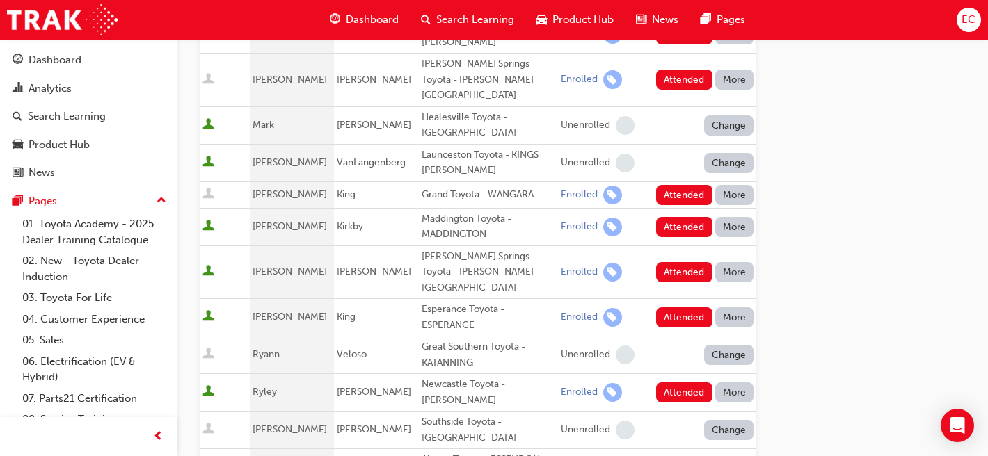
scroll to position [764, 0]
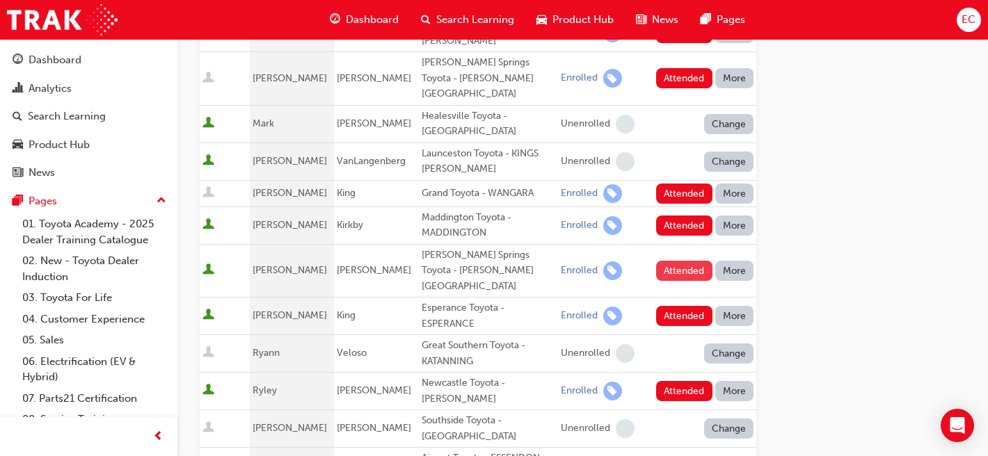
click at [673, 261] on button "Attended" at bounding box center [684, 271] width 56 height 20
click at [683, 306] on button "Attended" at bounding box center [684, 316] width 56 height 20
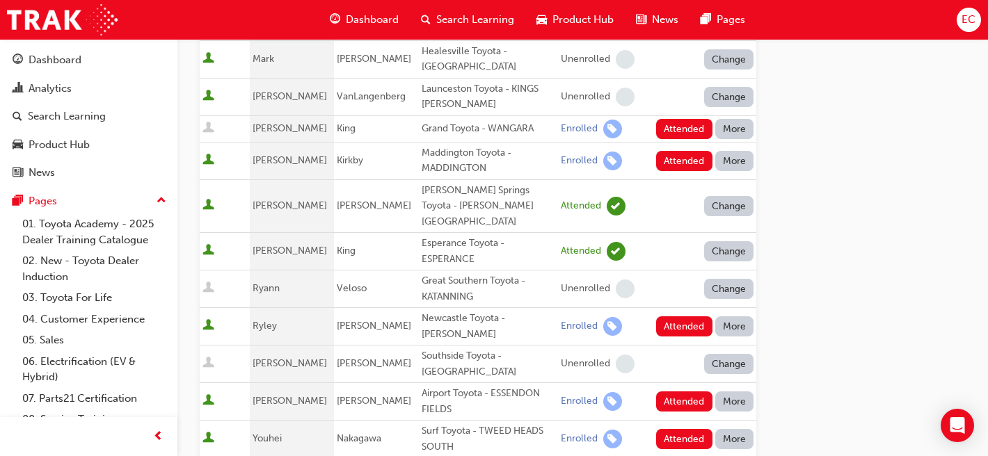
scroll to position [848, 0]
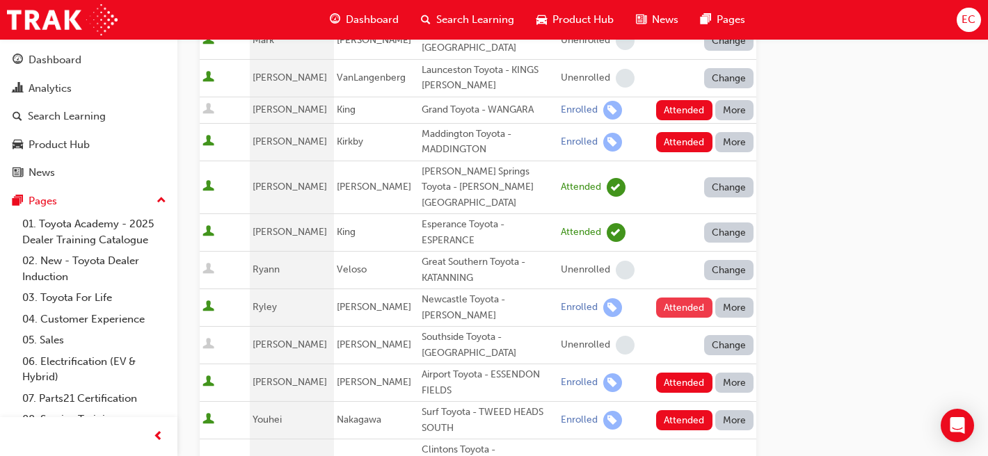
click at [679, 298] on button "Attended" at bounding box center [684, 308] width 56 height 20
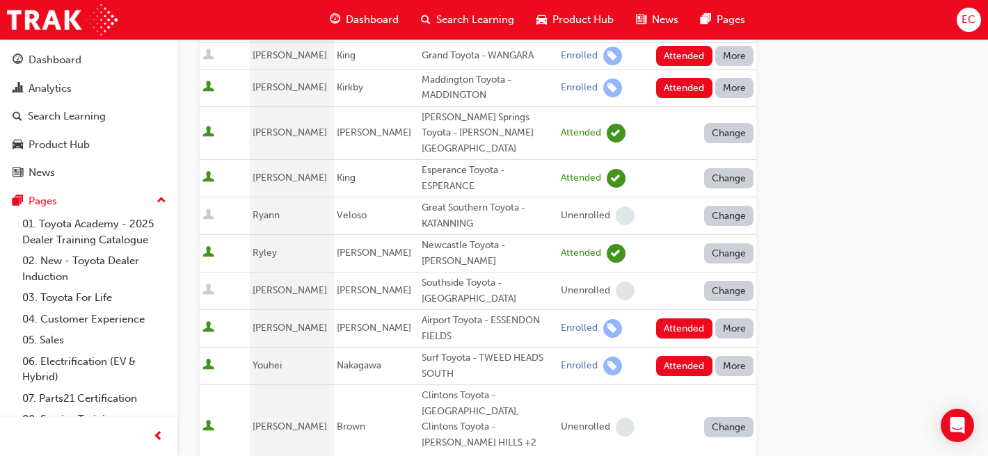
scroll to position [904, 0]
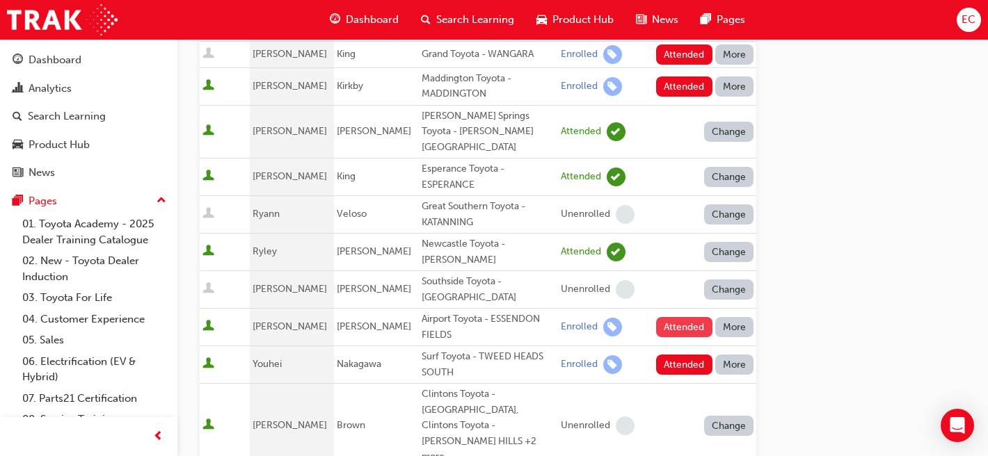
click at [687, 317] on button "Attended" at bounding box center [684, 327] width 56 height 20
click at [687, 355] on button "Attended" at bounding box center [684, 365] width 56 height 20
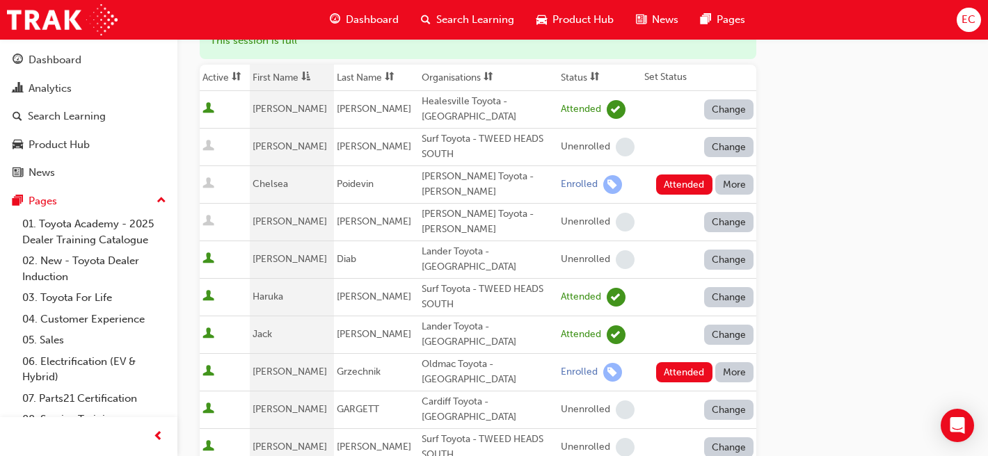
scroll to position [181, 0]
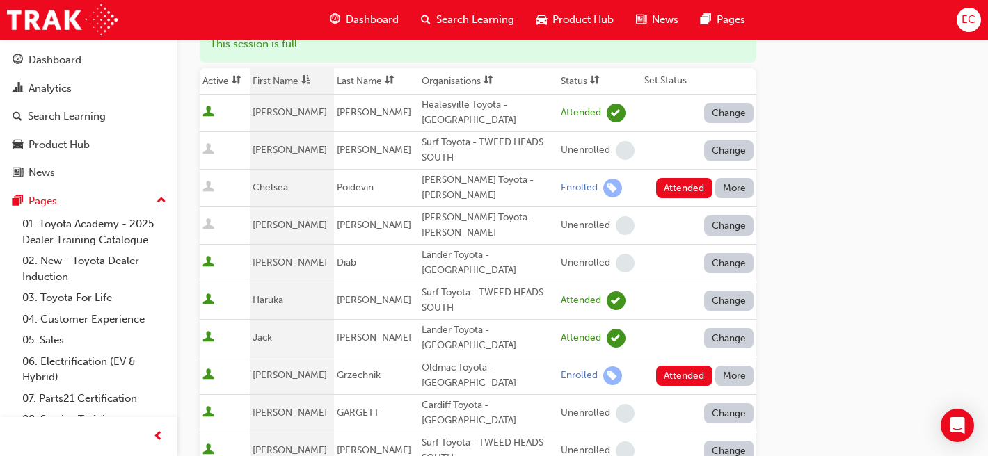
click at [739, 191] on button "More" at bounding box center [734, 188] width 39 height 20
click at [718, 224] on div "Absent" at bounding box center [714, 222] width 33 height 16
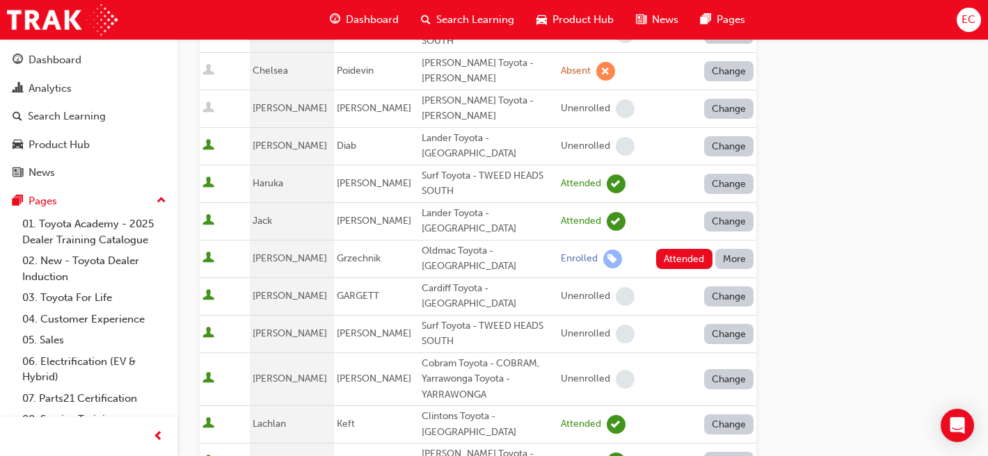
scroll to position [298, 0]
click at [732, 248] on button "More" at bounding box center [734, 258] width 39 height 20
click at [723, 266] on div "Absent" at bounding box center [714, 269] width 33 height 16
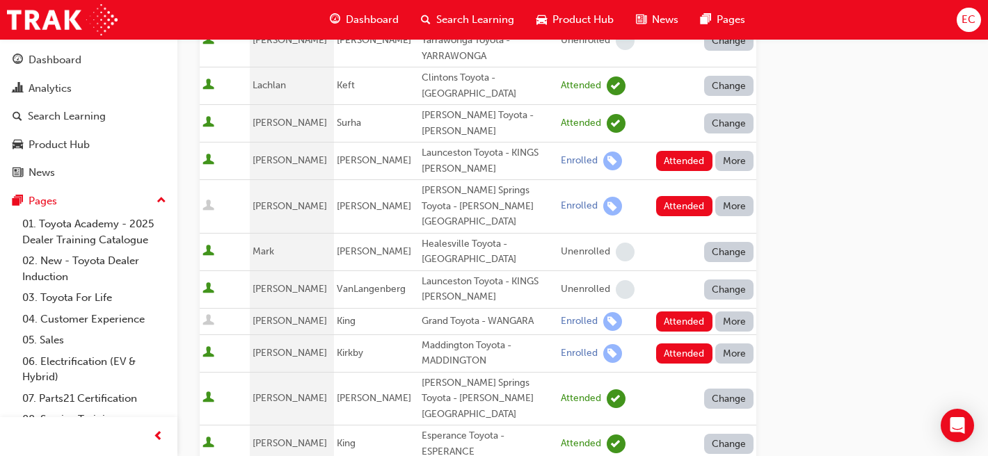
scroll to position [641, 0]
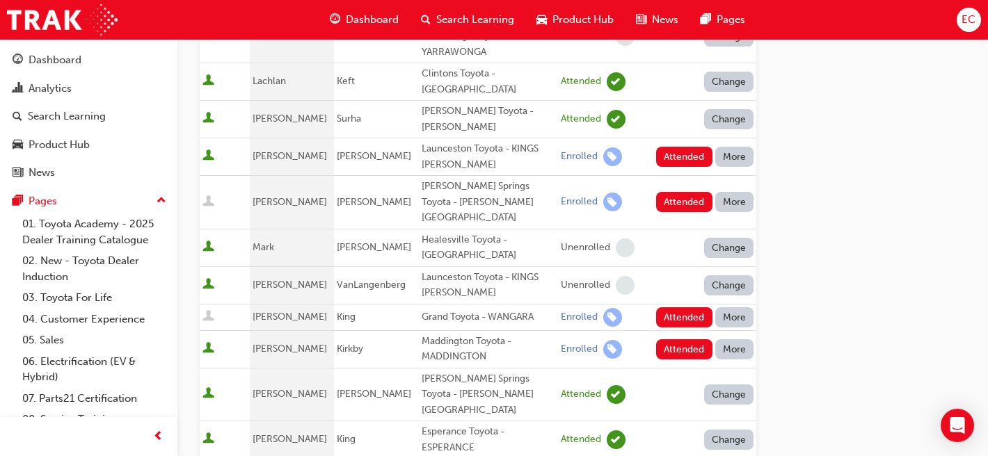
click at [738, 147] on button "More" at bounding box center [734, 157] width 39 height 20
click at [719, 161] on div "Absent" at bounding box center [714, 156] width 33 height 16
click at [730, 192] on button "More" at bounding box center [734, 202] width 39 height 20
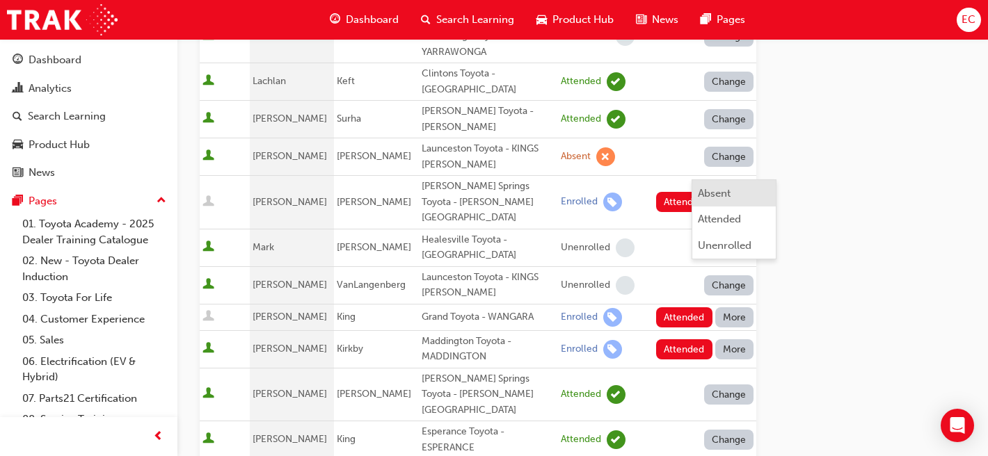
click at [717, 187] on div "Absent" at bounding box center [714, 194] width 33 height 16
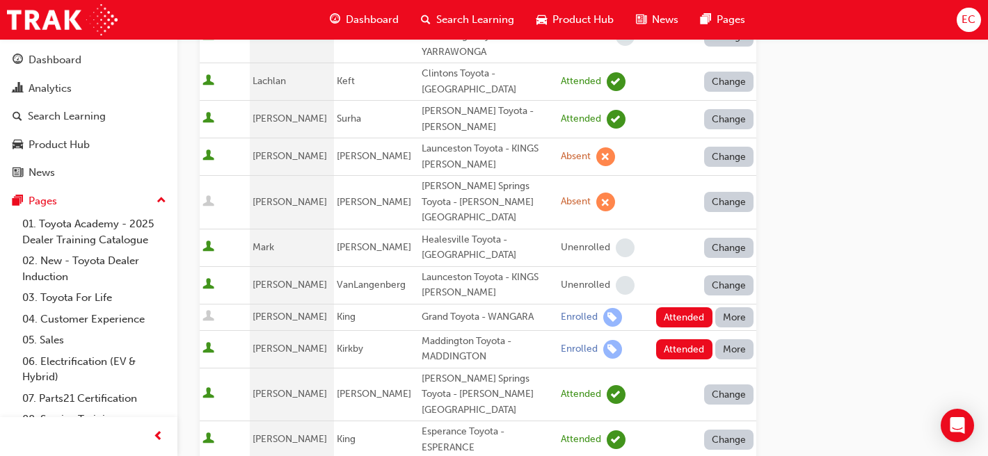
scroll to position [694, 0]
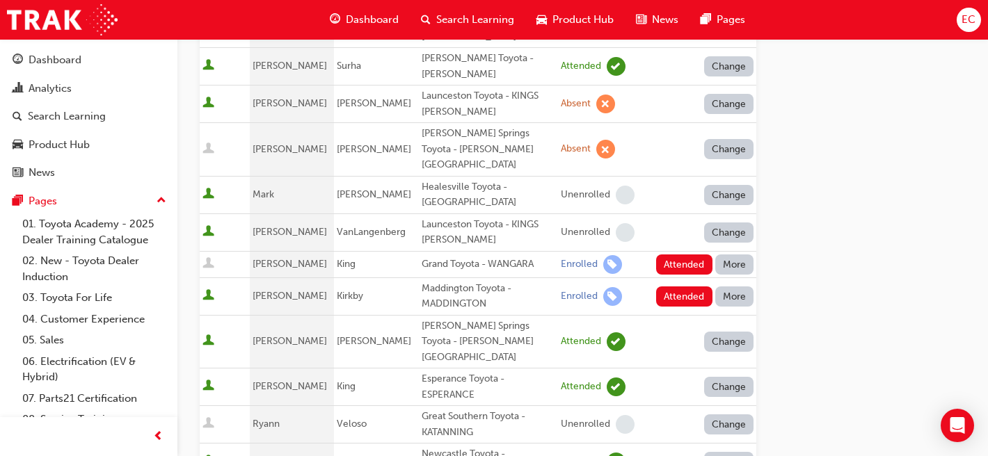
click at [728, 255] on button "More" at bounding box center [734, 265] width 39 height 20
click at [715, 251] on div "Absent" at bounding box center [714, 247] width 33 height 16
click at [728, 287] on button "More" at bounding box center [734, 297] width 39 height 20
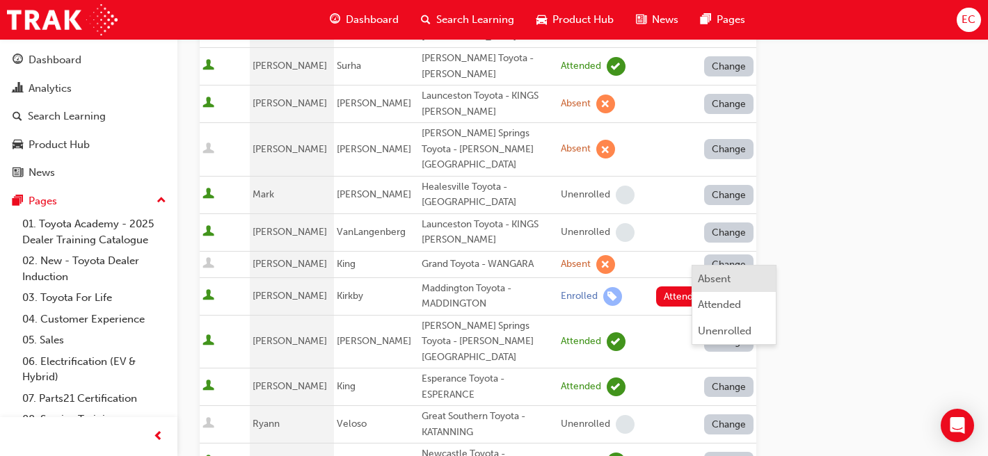
click at [719, 269] on button "Absent" at bounding box center [733, 279] width 83 height 26
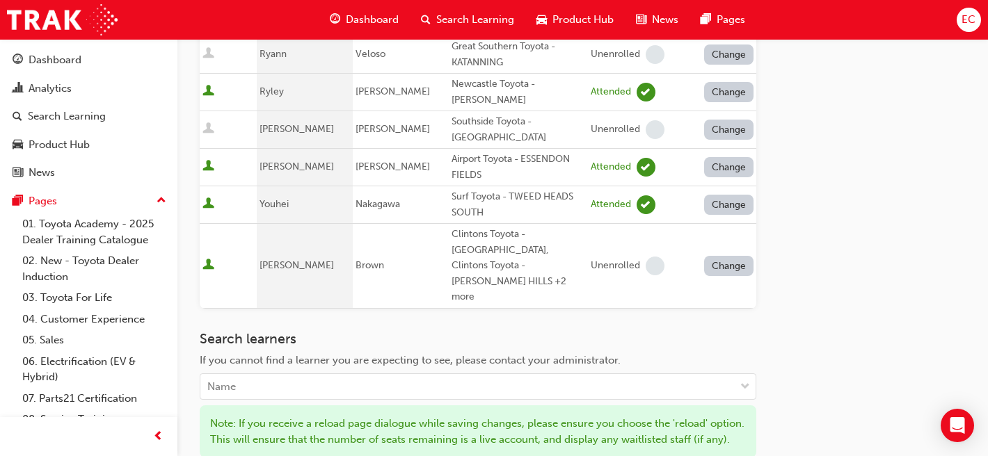
scroll to position [1066, 0]
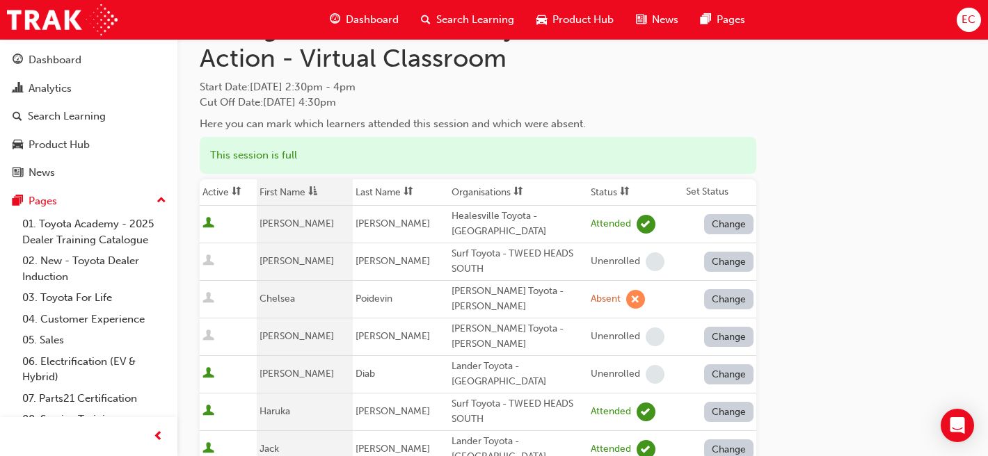
scroll to position [0, 0]
